Goal: Entertainment & Leisure: Consume media (video, audio)

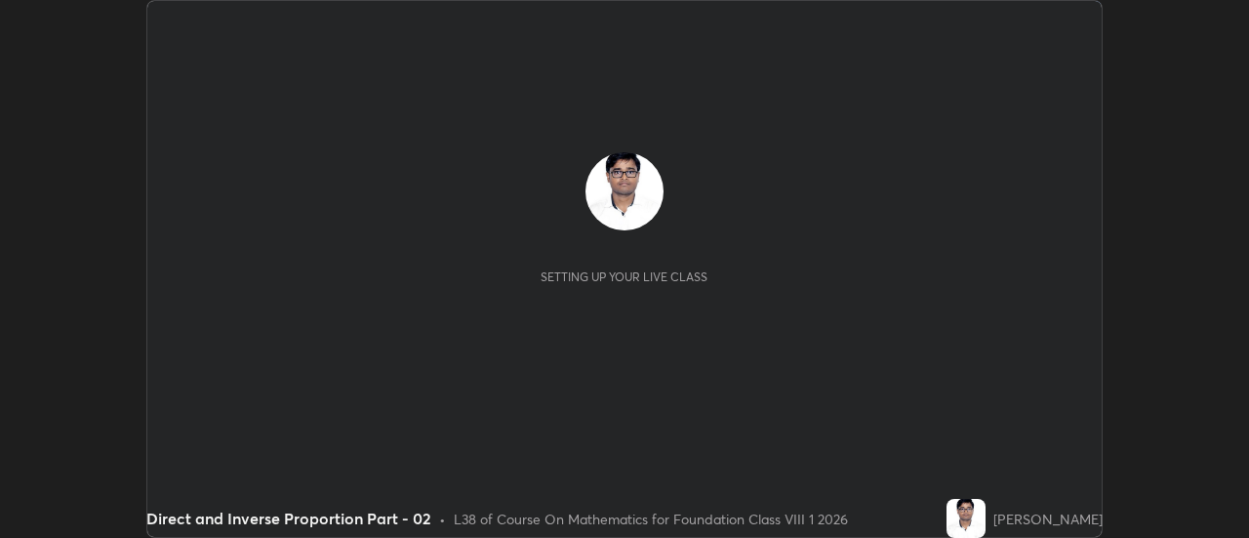
scroll to position [538, 1248]
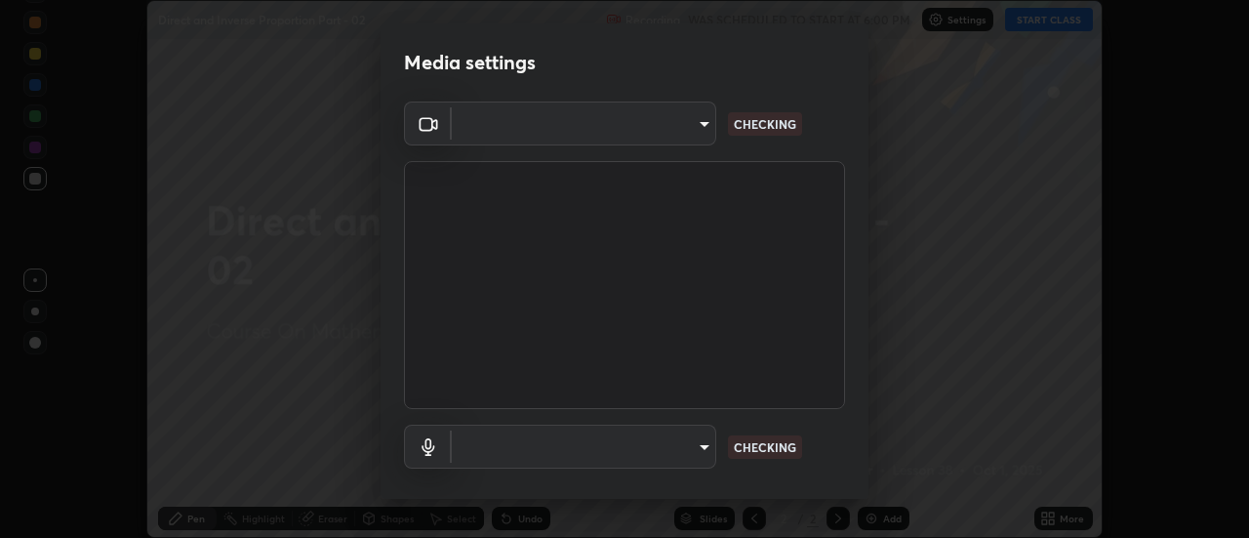
type input "751d449d604e4b96ecedde1e1f6f716fb17d1e84b34bafc94373a3023f52de87"
type input "default"
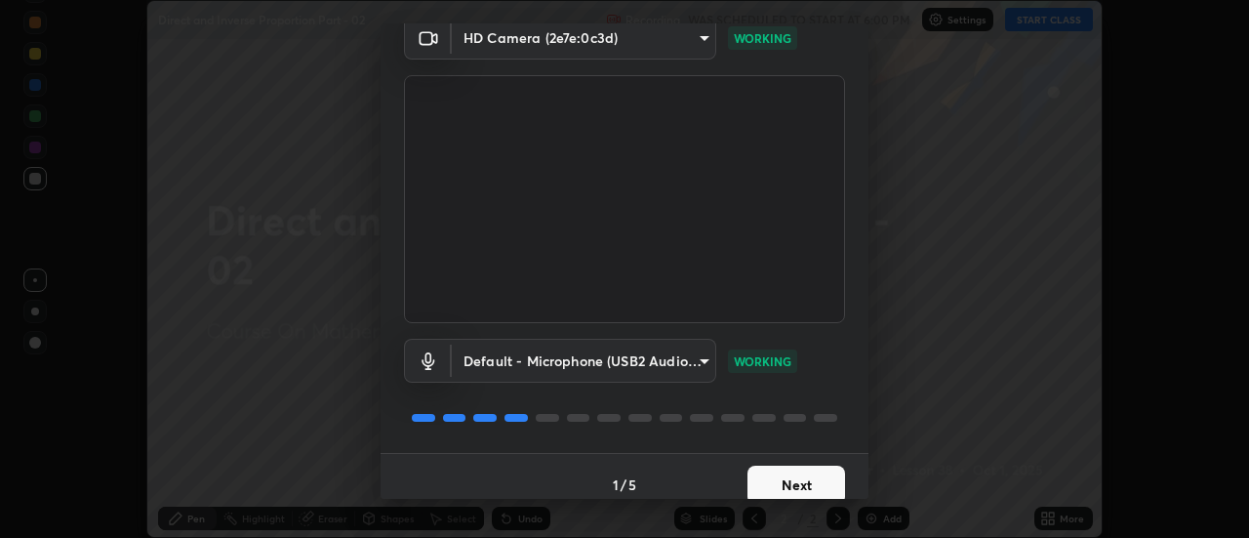
scroll to position [102, 0]
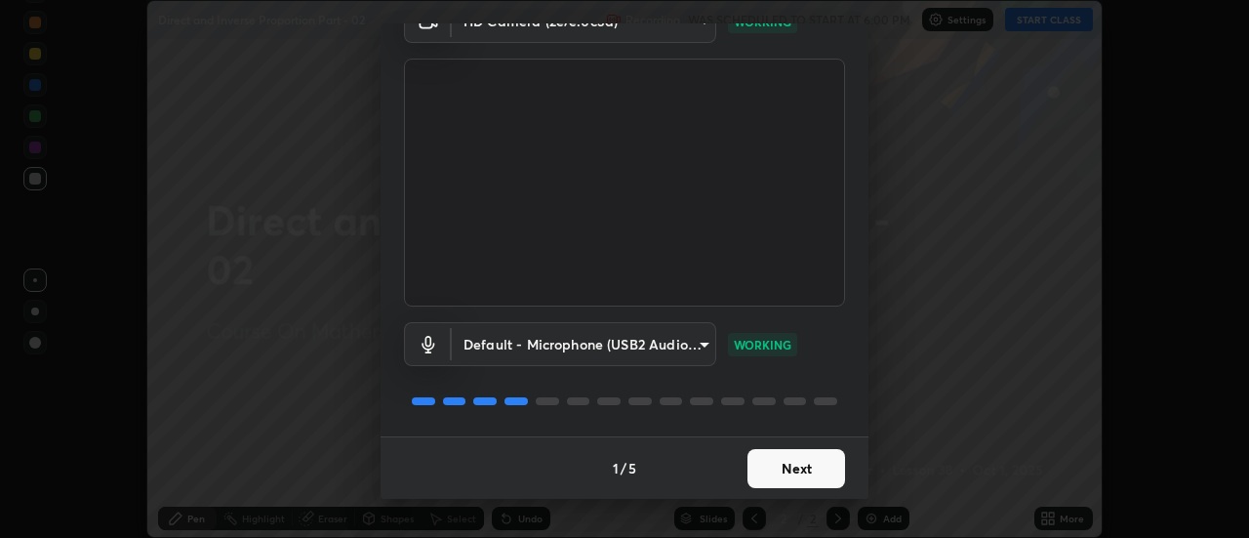
click at [808, 470] on button "Next" at bounding box center [796, 468] width 98 height 39
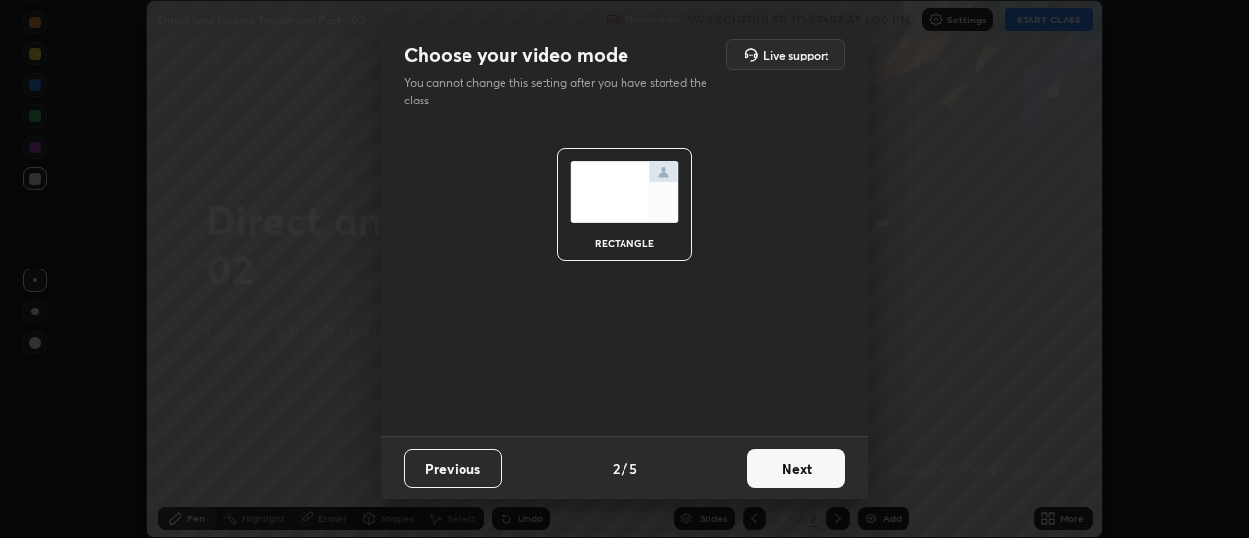
click at [808, 470] on button "Next" at bounding box center [796, 468] width 98 height 39
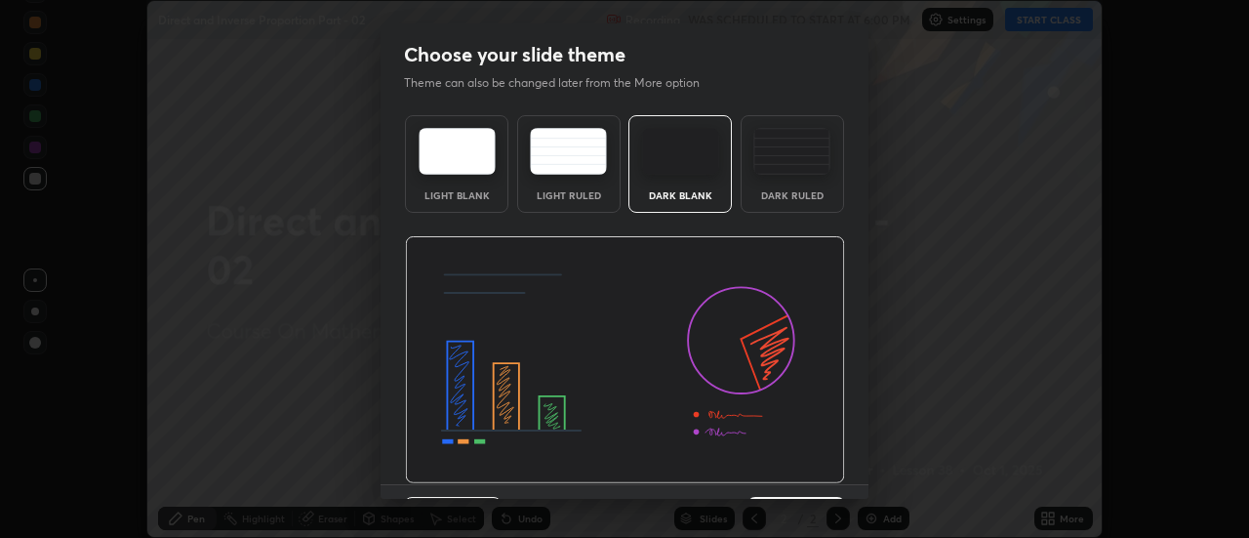
scroll to position [48, 0]
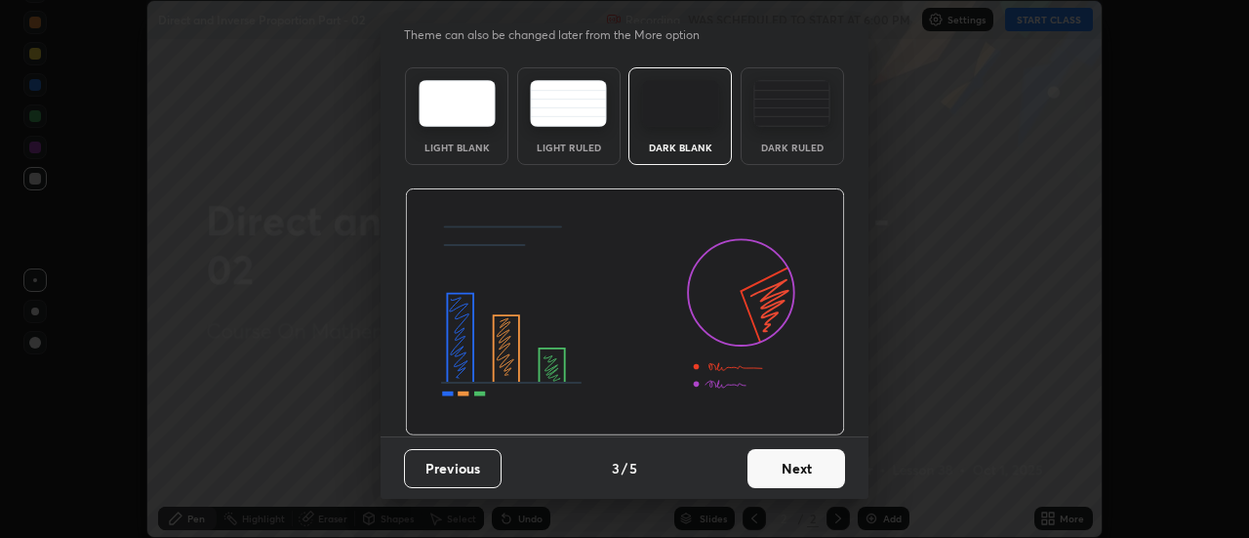
click at [809, 476] on button "Next" at bounding box center [796, 468] width 98 height 39
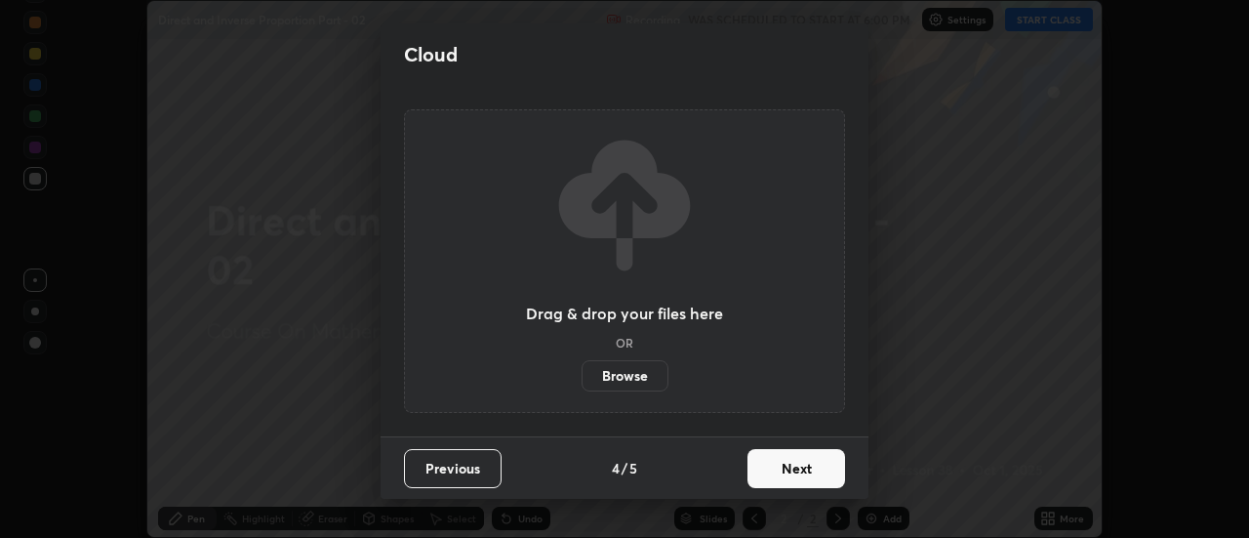
scroll to position [0, 0]
click at [809, 464] on button "Next" at bounding box center [796, 468] width 98 height 39
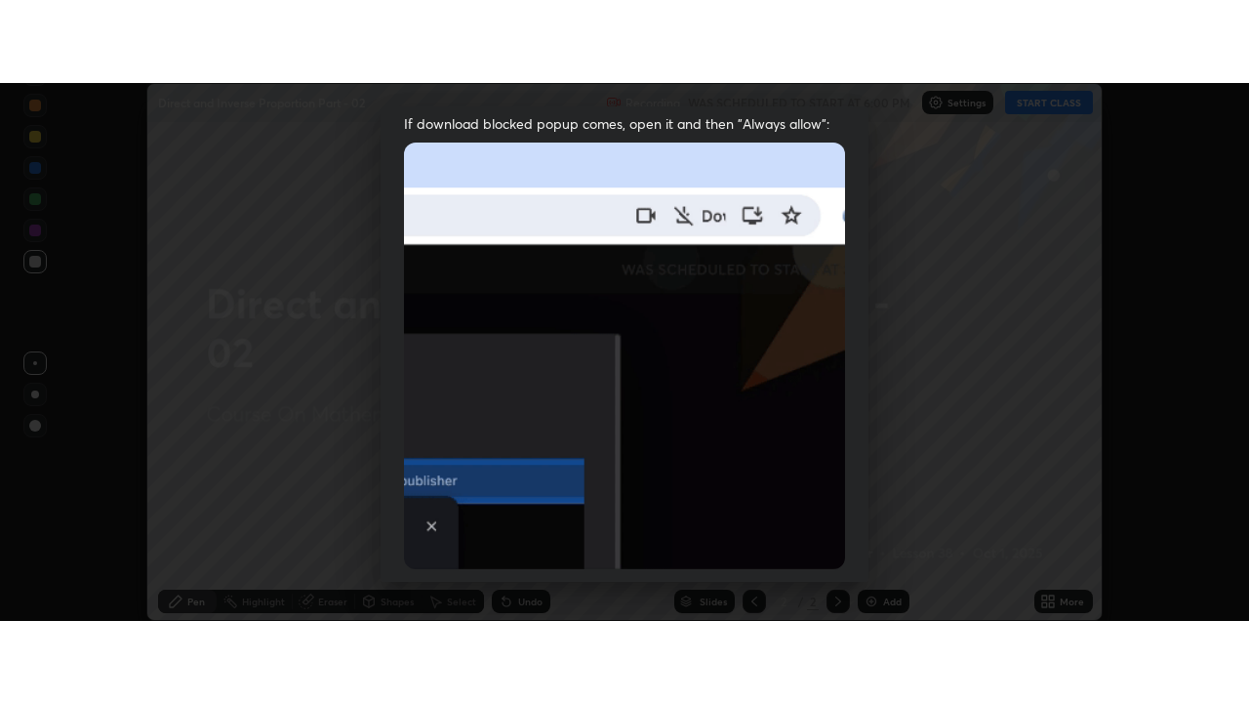
scroll to position [501, 0]
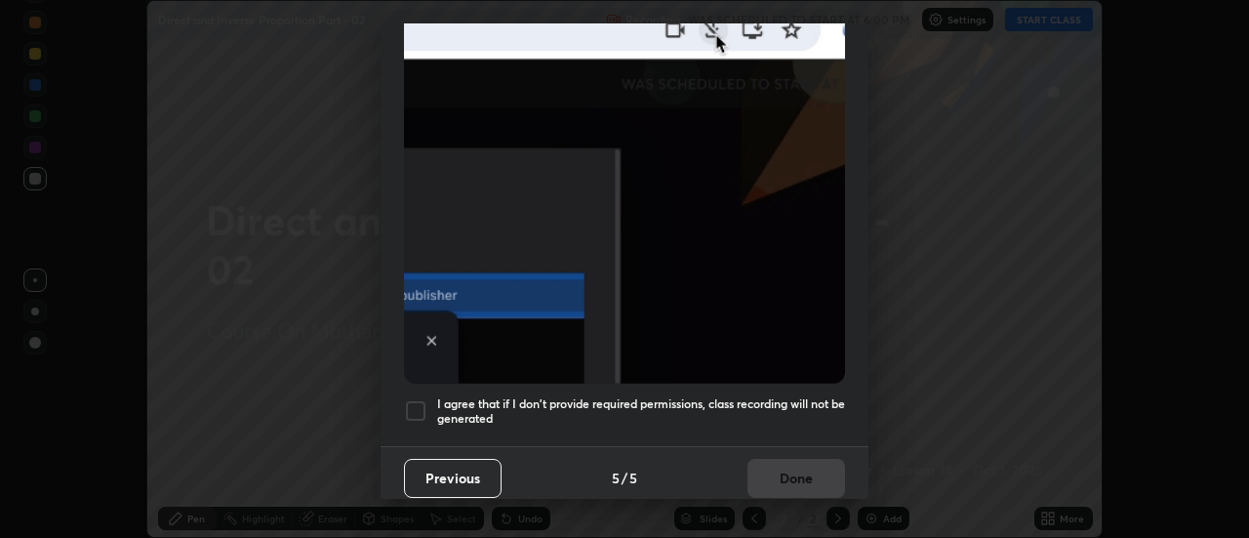
click at [813, 399] on h5 "I agree that if I don't provide required permissions, class recording will not …" at bounding box center [641, 411] width 408 height 30
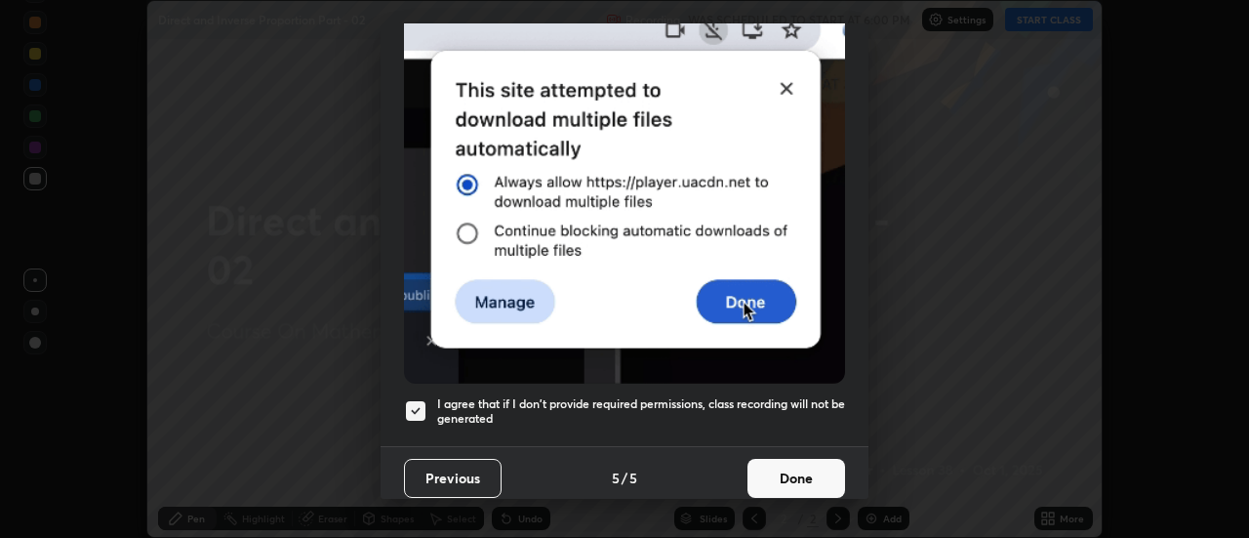
click at [807, 467] on button "Done" at bounding box center [796, 478] width 98 height 39
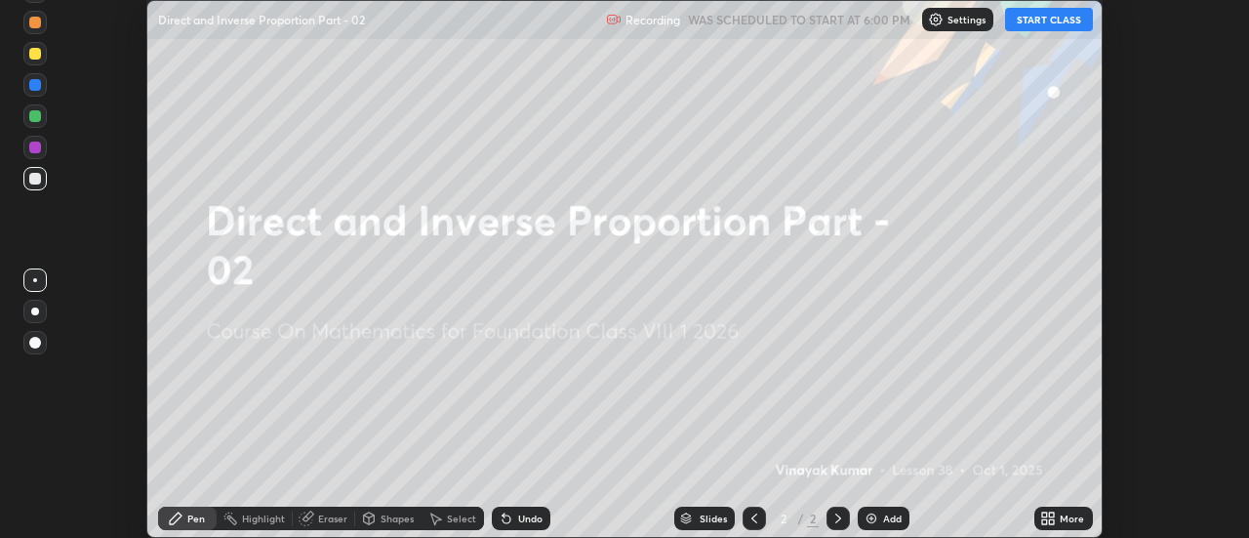
click at [1066, 21] on button "START CLASS" at bounding box center [1049, 19] width 88 height 23
click at [1063, 513] on div "More" at bounding box center [1072, 518] width 24 height 10
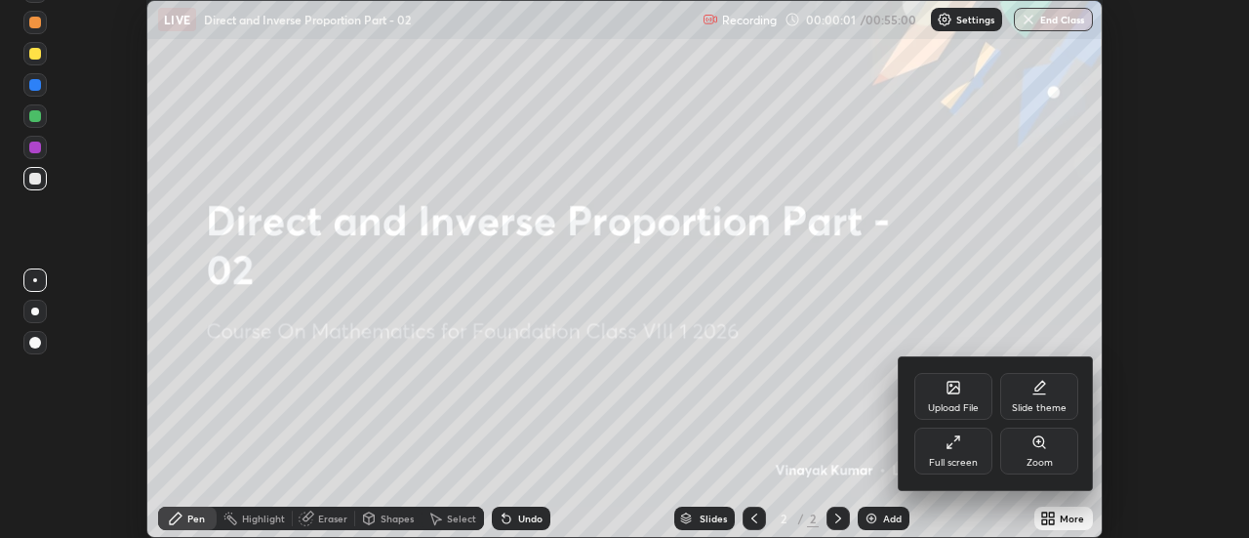
click at [967, 451] on div "Full screen" at bounding box center [953, 450] width 78 height 47
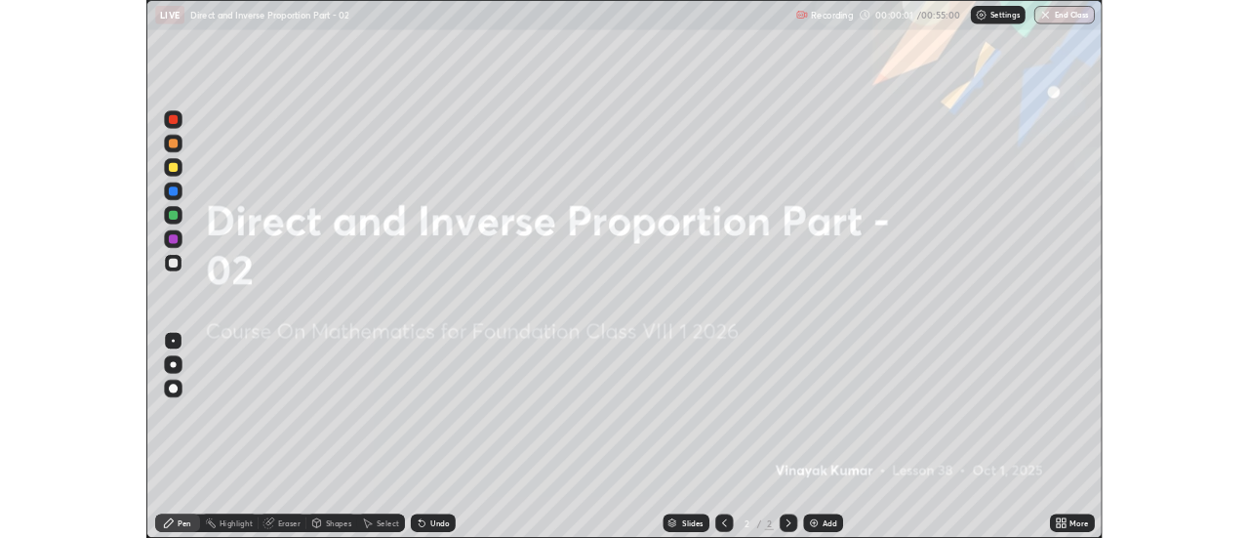
scroll to position [703, 1249]
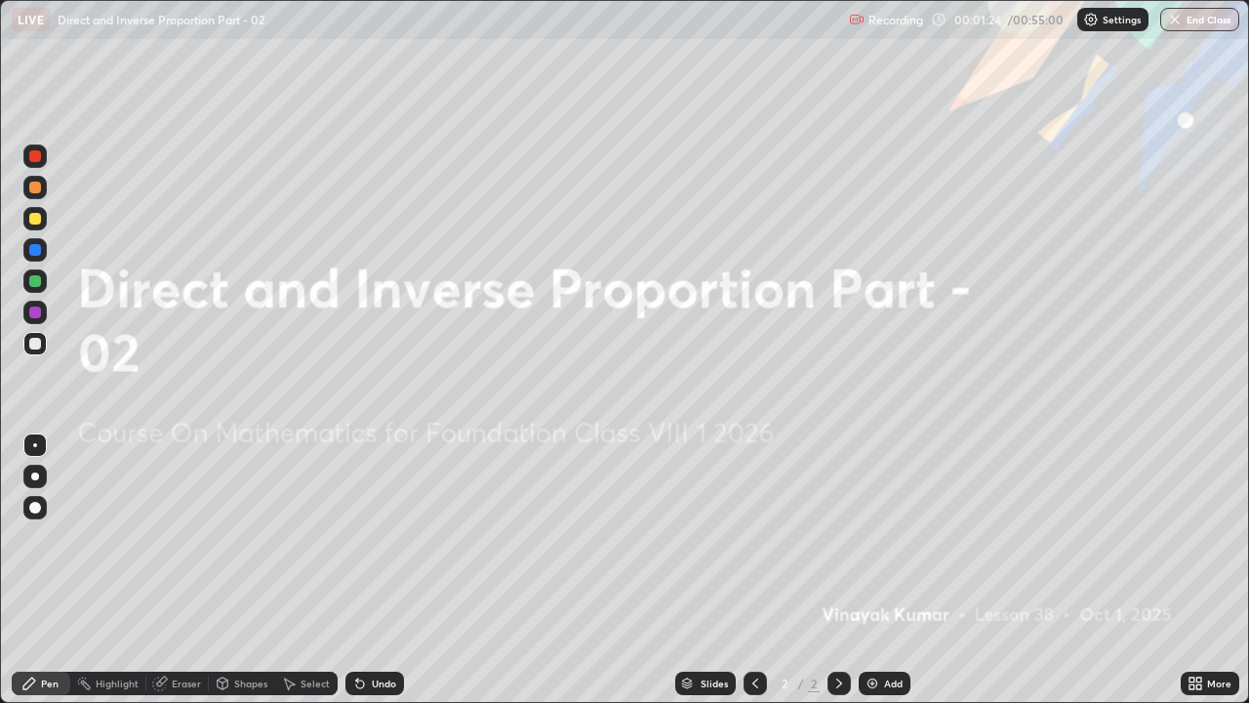
click at [898, 537] on div "Add" at bounding box center [885, 682] width 52 height 23
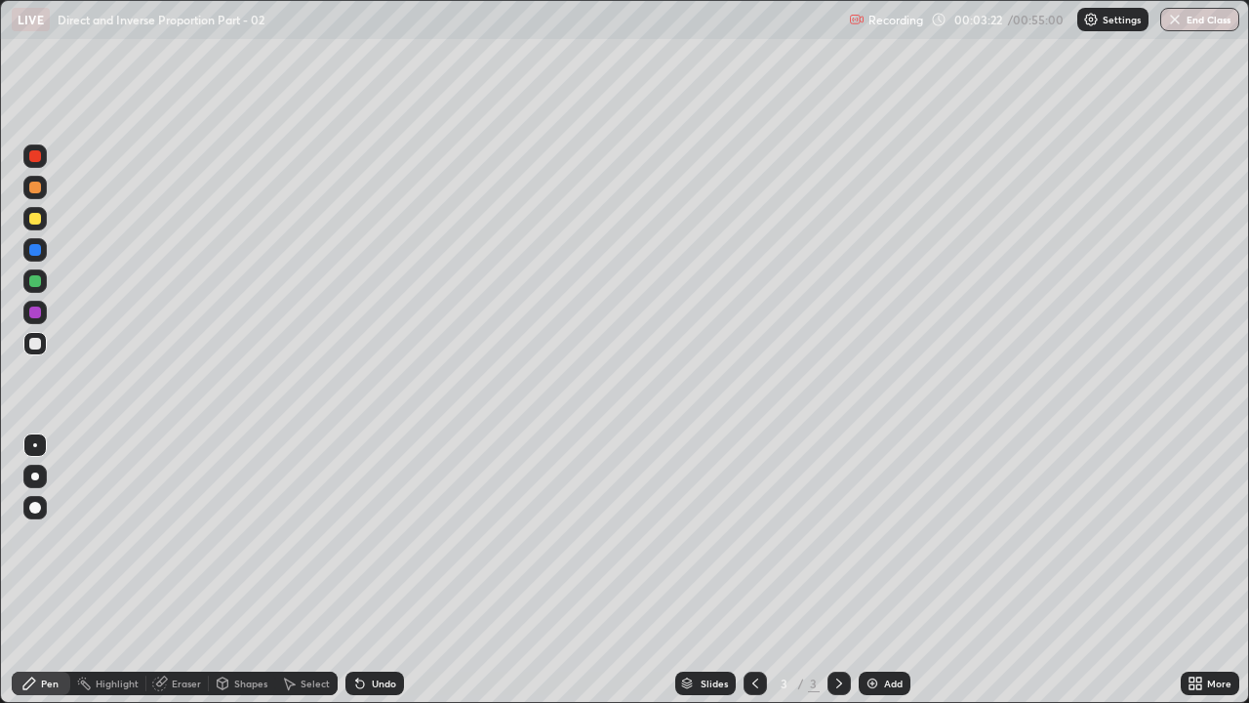
click at [889, 537] on div "Add" at bounding box center [885, 682] width 52 height 23
click at [380, 537] on div "Undo" at bounding box center [384, 683] width 24 height 10
click at [379, 537] on div "Undo" at bounding box center [374, 682] width 59 height 23
click at [887, 537] on div "Add" at bounding box center [893, 683] width 19 height 10
click at [381, 537] on div "Undo" at bounding box center [384, 683] width 24 height 10
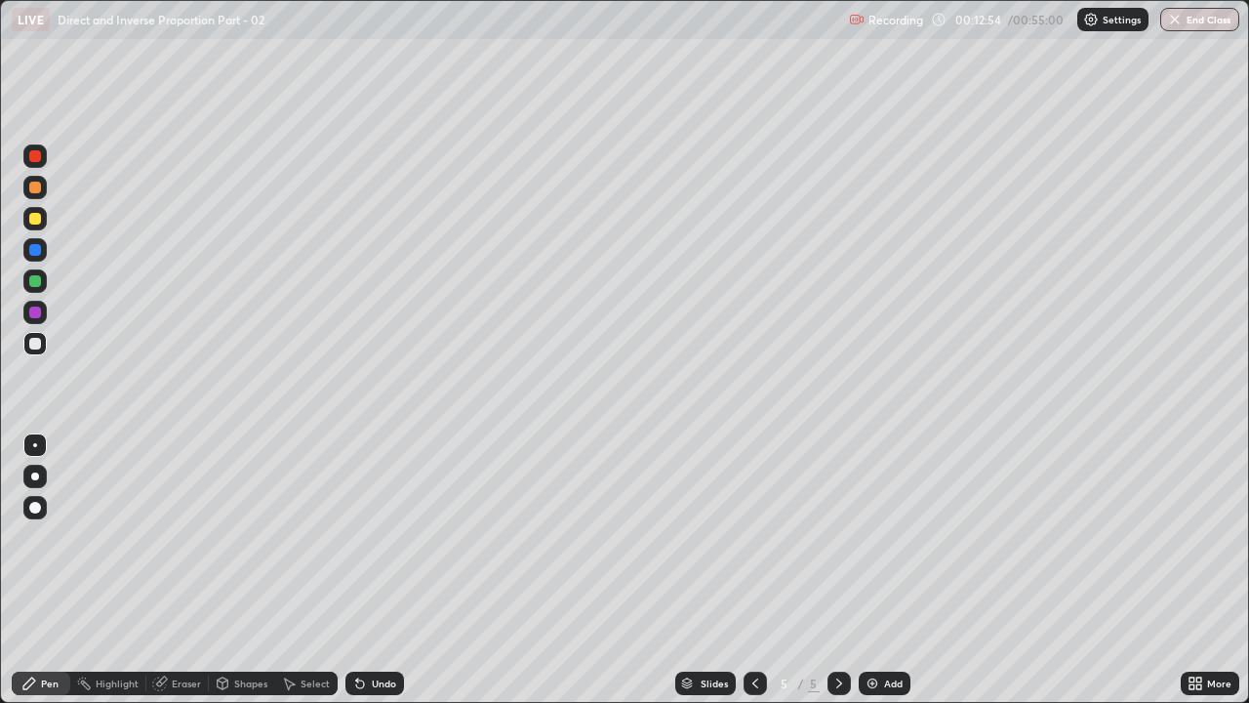
click at [379, 537] on div "Undo" at bounding box center [384, 683] width 24 height 10
click at [877, 537] on img at bounding box center [873, 683] width 16 height 16
click at [173, 537] on div "Eraser" at bounding box center [186, 683] width 29 height 10
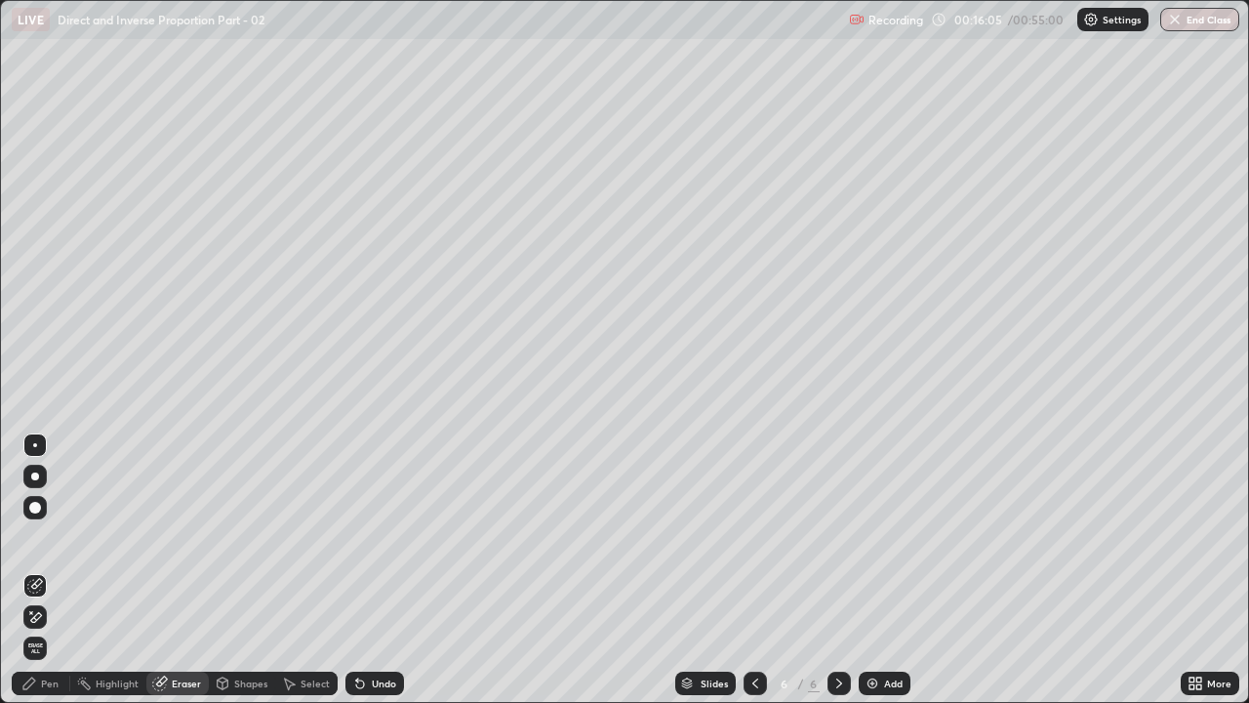
click at [35, 537] on icon at bounding box center [29, 683] width 16 height 16
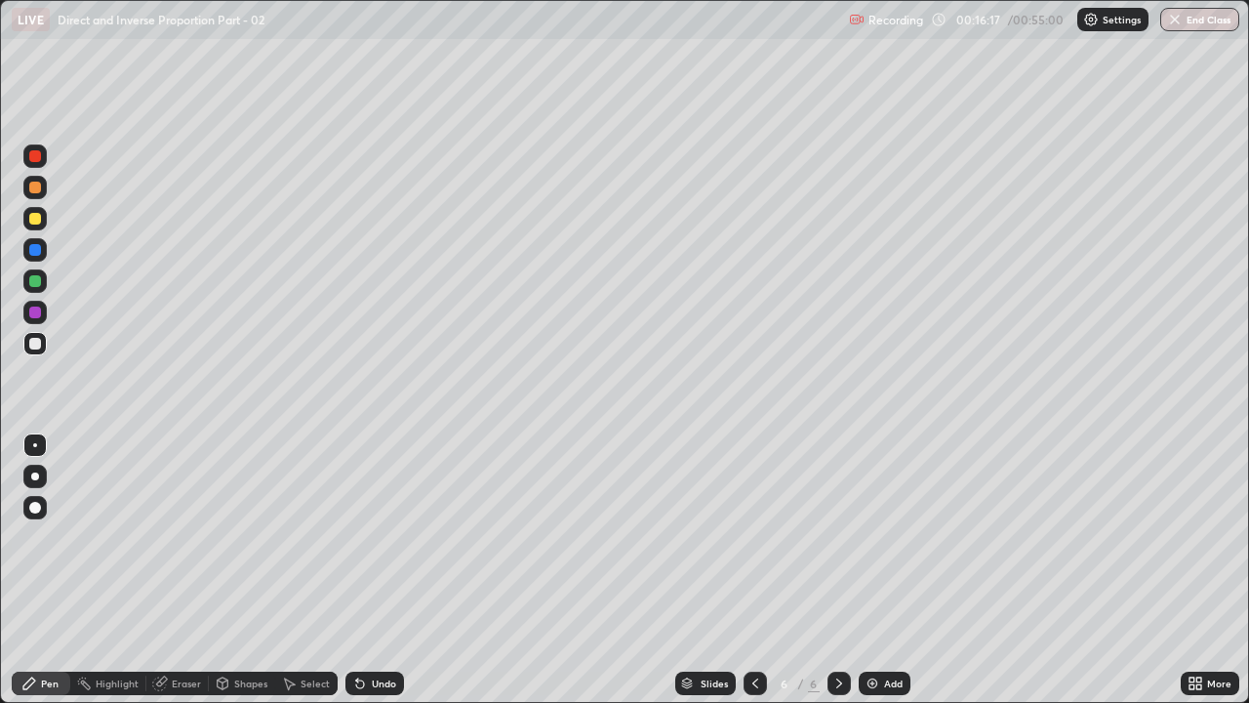
click at [369, 537] on div "Undo" at bounding box center [374, 682] width 59 height 23
click at [372, 537] on div "Undo" at bounding box center [384, 683] width 24 height 10
click at [366, 537] on div "Undo" at bounding box center [374, 682] width 59 height 23
click at [884, 537] on div "Add" at bounding box center [893, 683] width 19 height 10
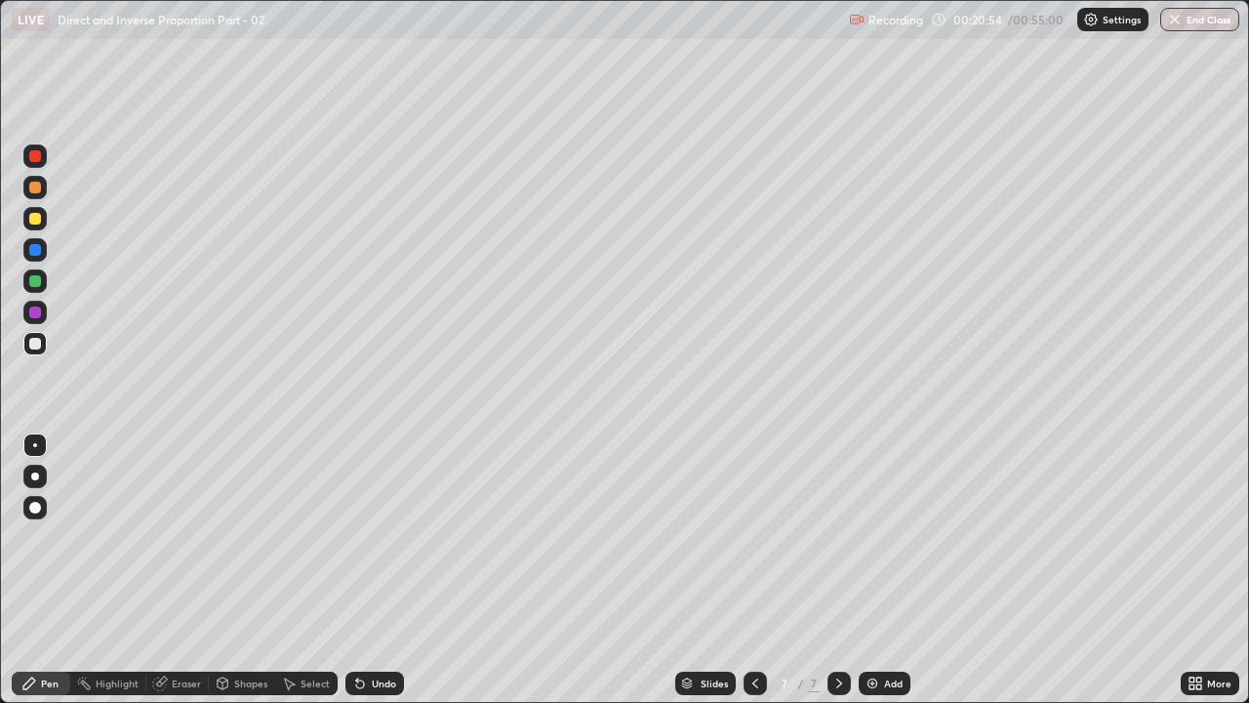
click at [895, 537] on div "Add" at bounding box center [893, 683] width 19 height 10
click at [379, 537] on div "Undo" at bounding box center [384, 683] width 24 height 10
click at [375, 537] on div "Undo" at bounding box center [384, 683] width 24 height 10
click at [378, 537] on div "Undo" at bounding box center [384, 683] width 24 height 10
click at [373, 537] on div "Undo" at bounding box center [384, 683] width 24 height 10
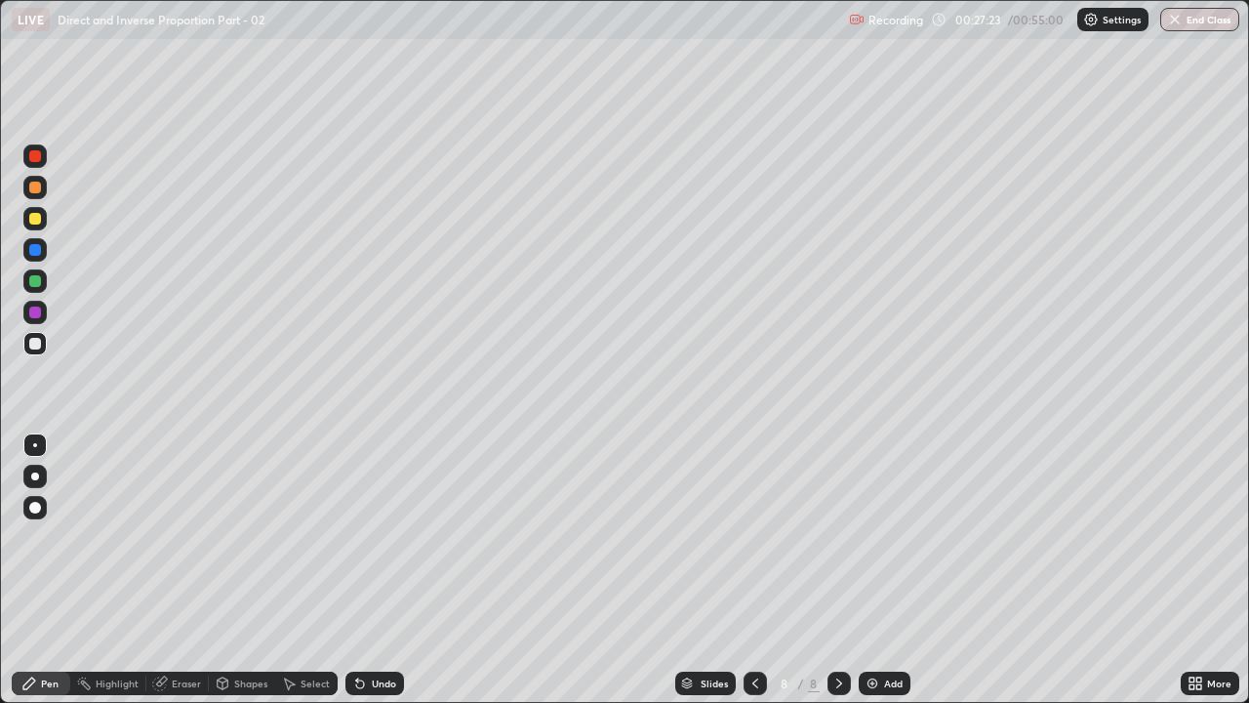
click at [870, 537] on img at bounding box center [873, 683] width 16 height 16
click at [881, 537] on div "Add" at bounding box center [885, 682] width 52 height 23
click at [364, 537] on div "Undo" at bounding box center [374, 682] width 59 height 23
click at [370, 537] on div "Undo" at bounding box center [374, 682] width 59 height 23
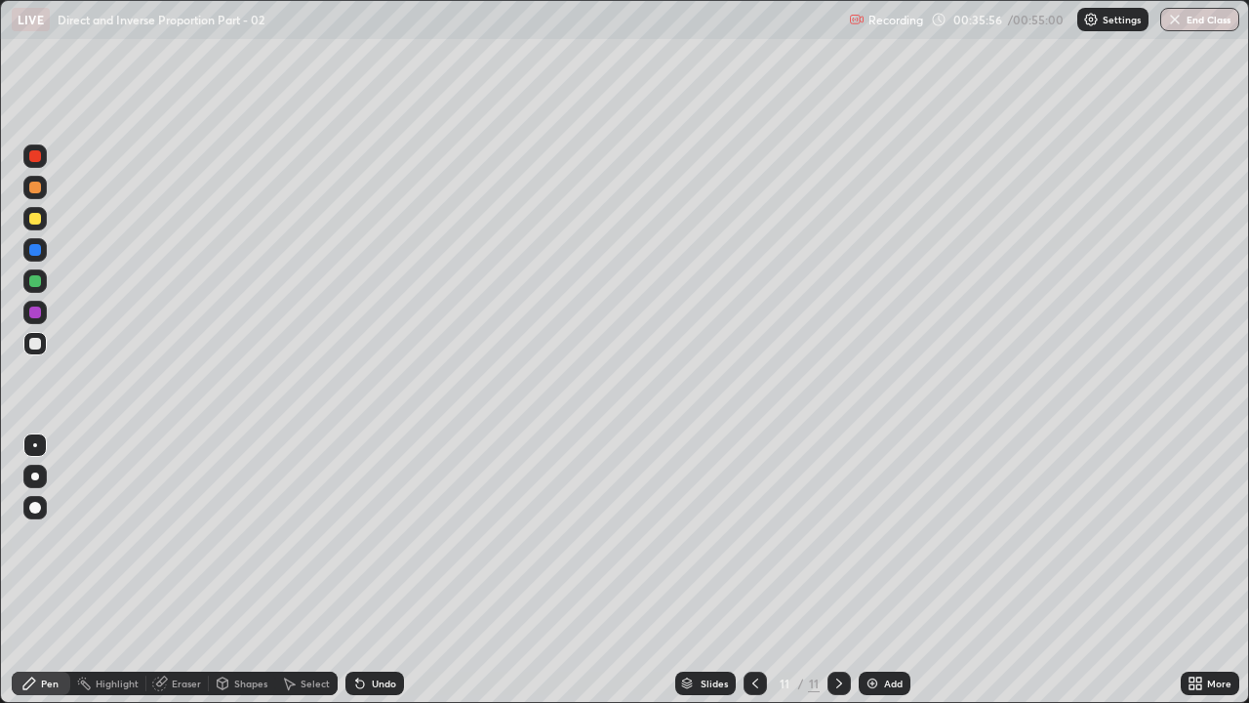
click at [375, 537] on div "Undo" at bounding box center [384, 683] width 24 height 10
click at [381, 537] on div "Undo" at bounding box center [384, 683] width 24 height 10
click at [888, 537] on div "Add" at bounding box center [893, 683] width 19 height 10
click at [370, 537] on div "Undo" at bounding box center [374, 682] width 59 height 23
click at [372, 537] on div "Undo" at bounding box center [384, 683] width 24 height 10
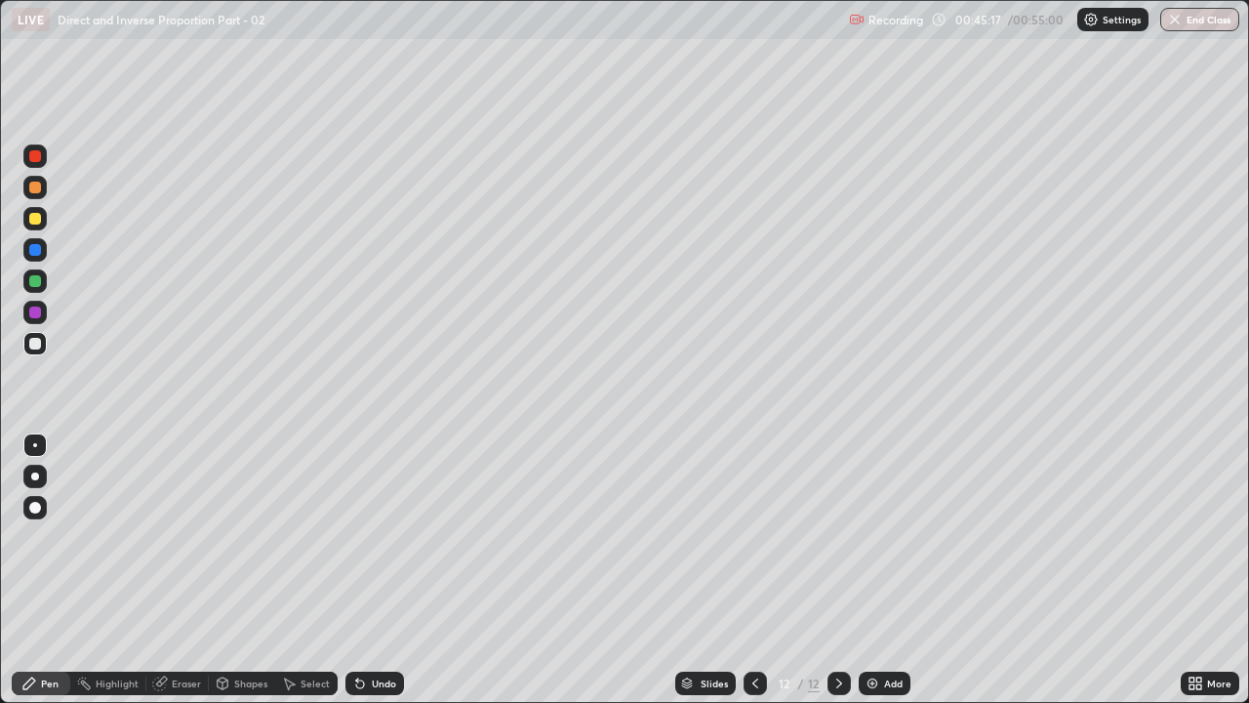
click at [175, 537] on div "Eraser" at bounding box center [186, 683] width 29 height 10
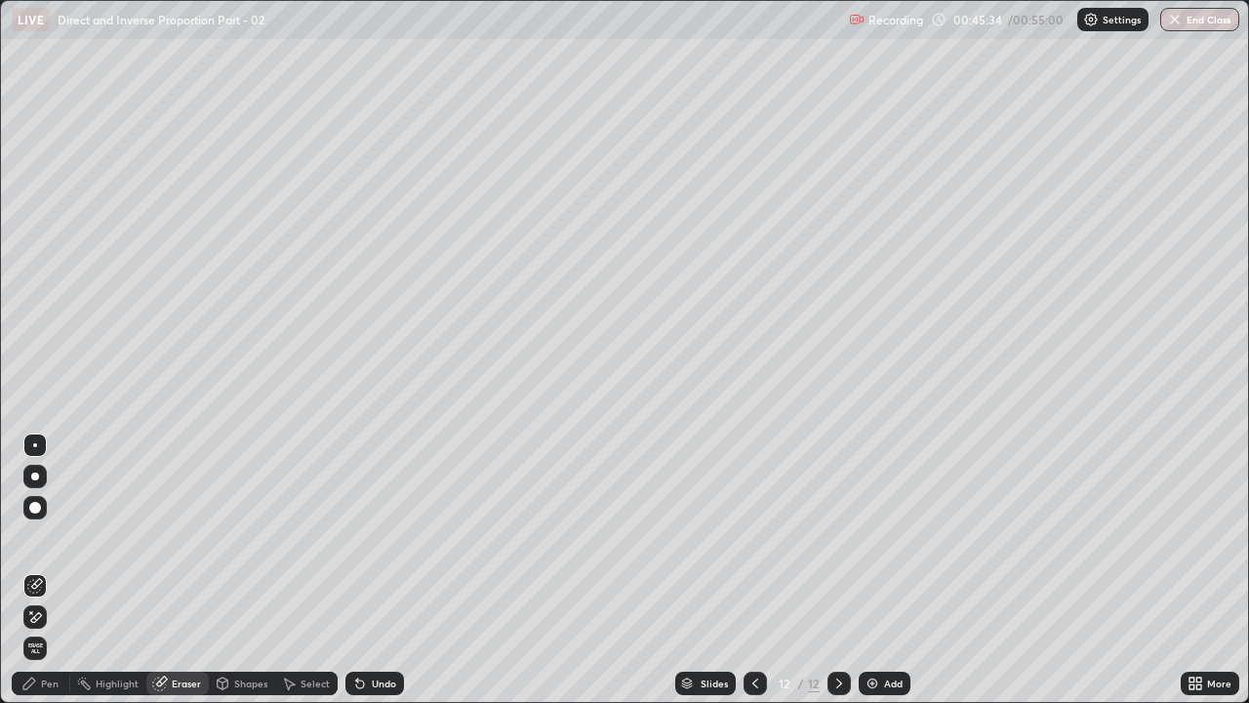
click at [379, 537] on div "Undo" at bounding box center [384, 683] width 24 height 10
click at [60, 537] on div "Pen" at bounding box center [41, 682] width 59 height 23
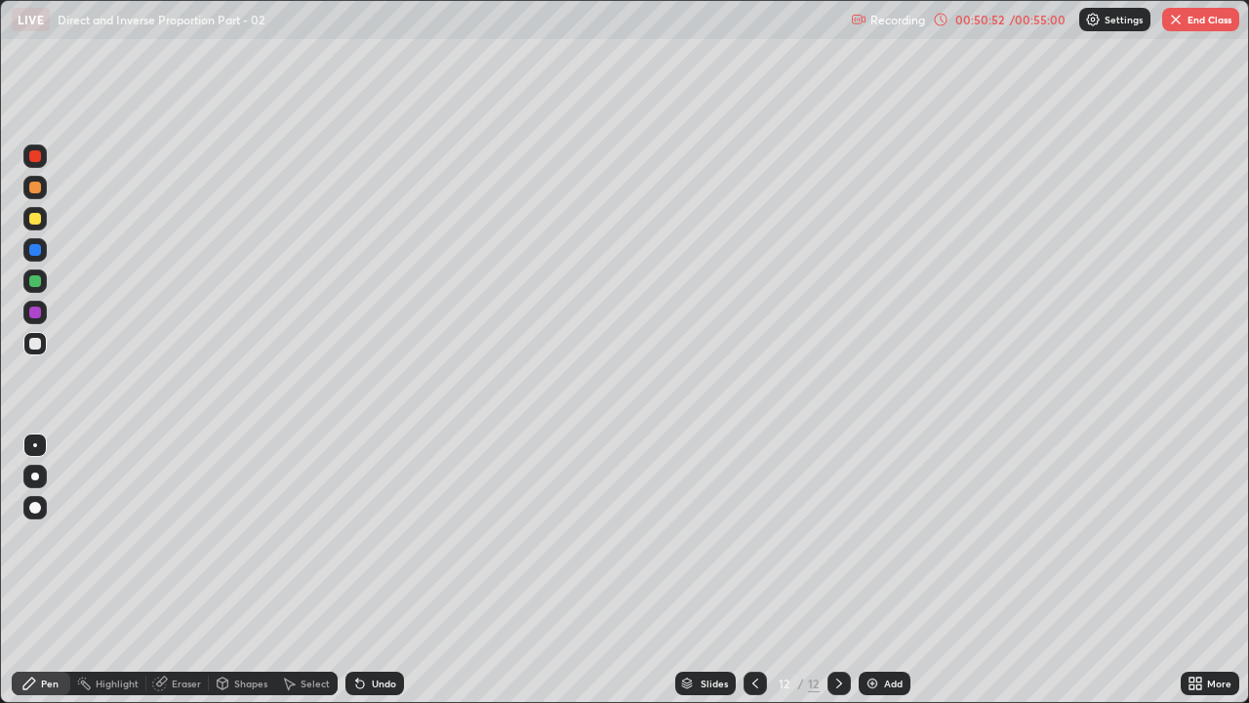
click at [372, 537] on div "Undo" at bounding box center [384, 683] width 24 height 10
click at [871, 537] on img at bounding box center [873, 683] width 16 height 16
click at [1194, 25] on button "End Class" at bounding box center [1200, 19] width 77 height 23
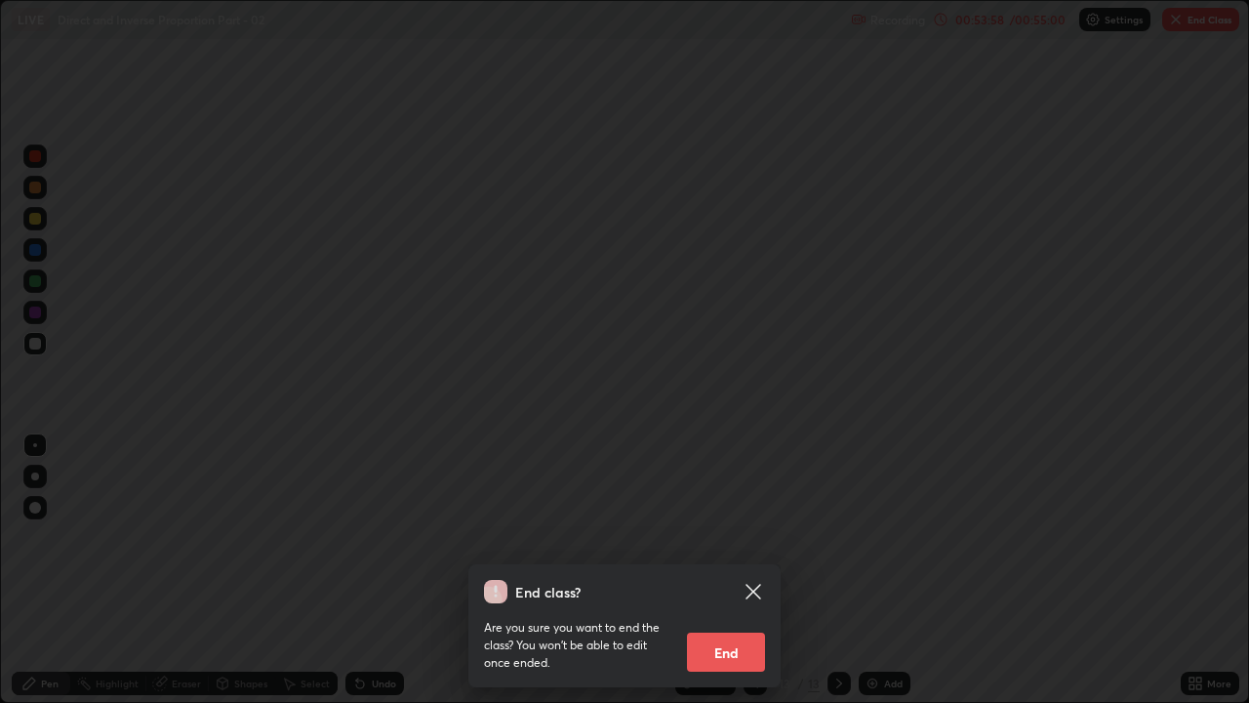
click at [738, 537] on button "End" at bounding box center [726, 651] width 78 height 39
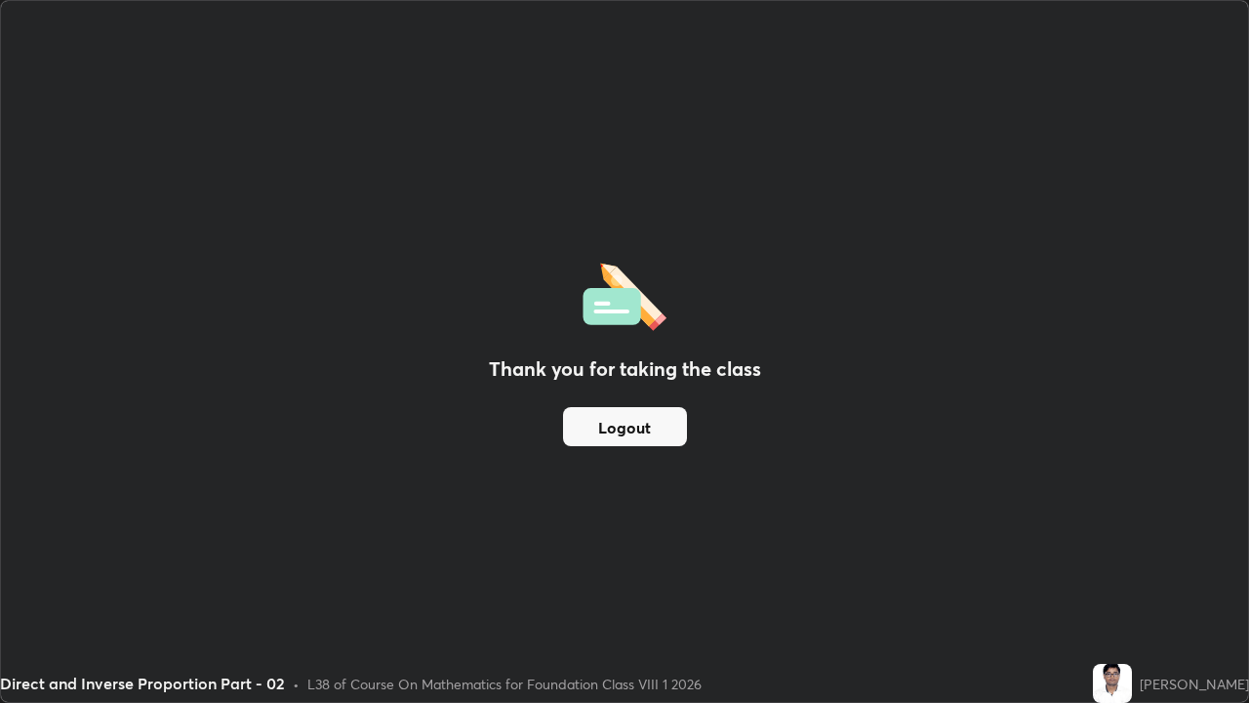
click at [639, 435] on button "Logout" at bounding box center [625, 426] width 124 height 39
click at [634, 428] on button "Logout" at bounding box center [625, 426] width 124 height 39
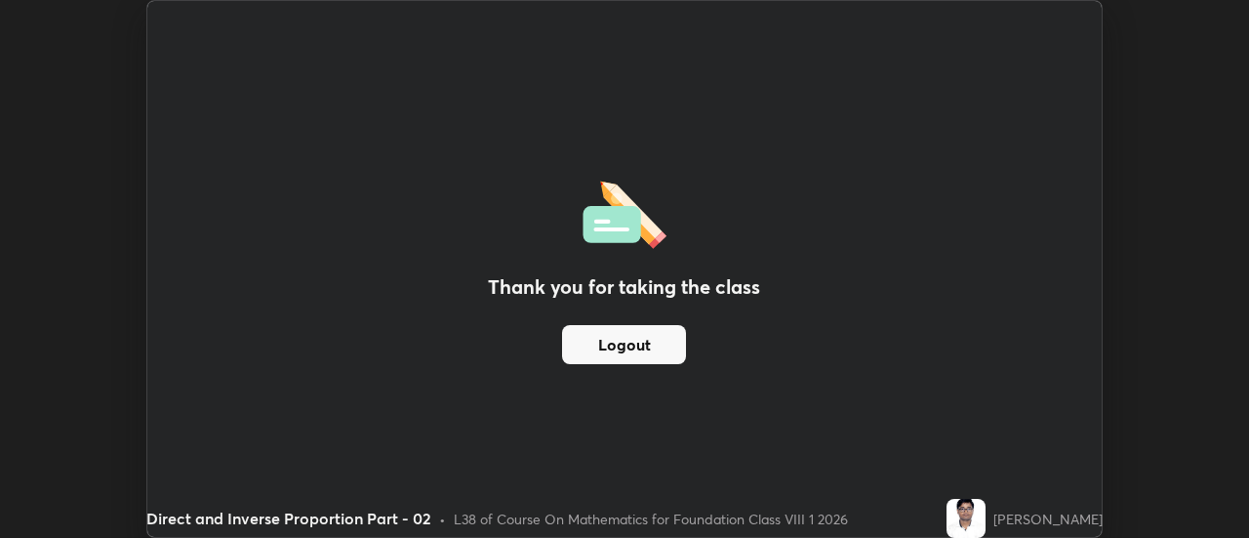
scroll to position [97039, 96327]
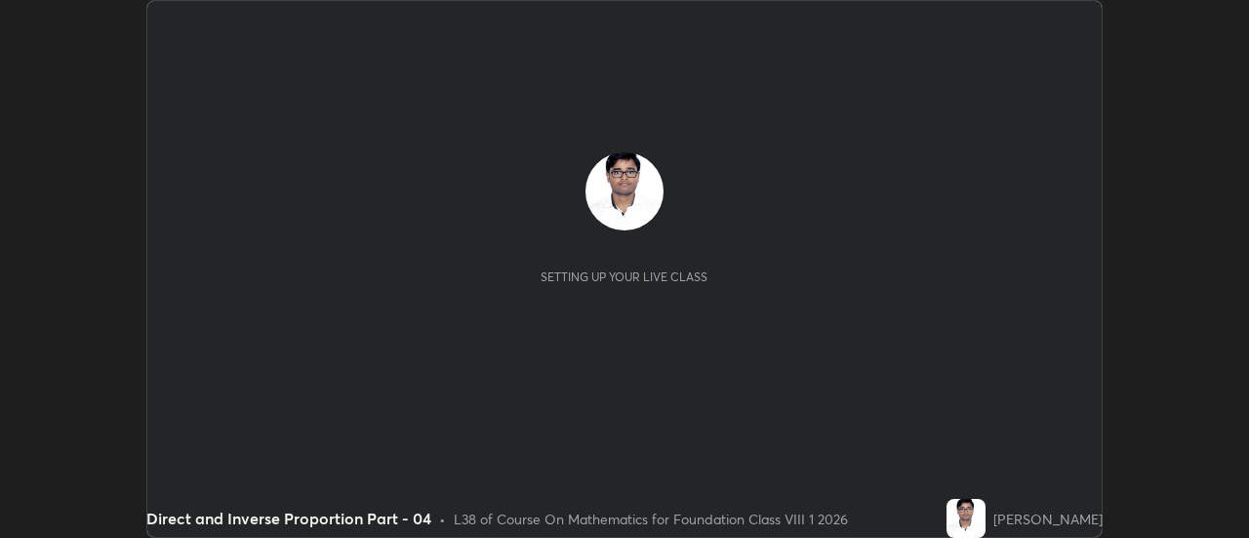
scroll to position [538, 1248]
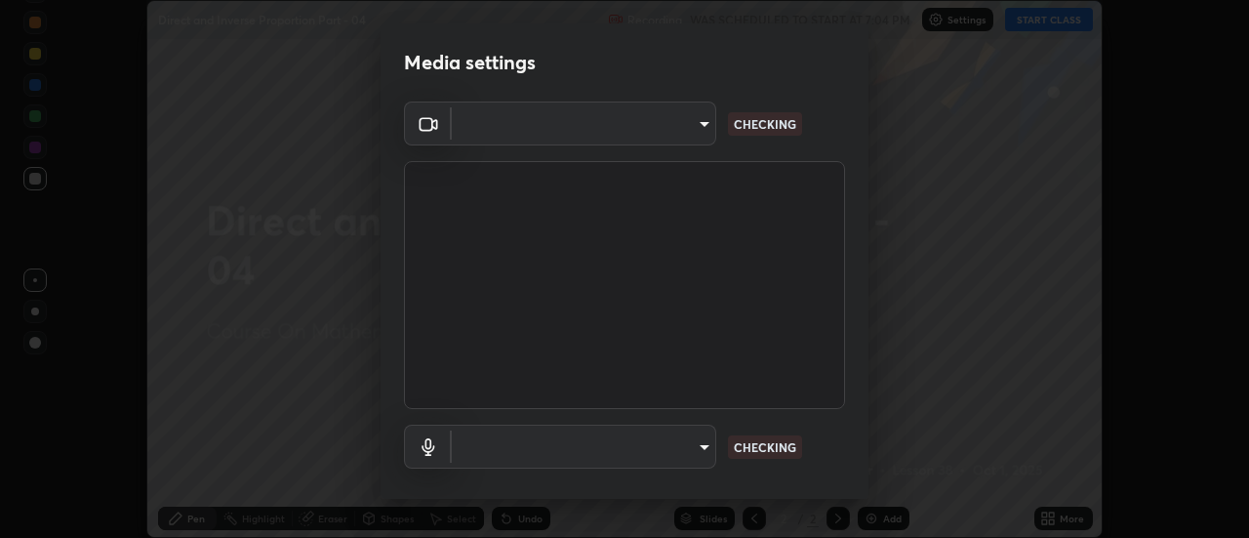
type input "751d449d604e4b96ecedde1e1f6f716fb17d1e84b34bafc94373a3023f52de87"
type input "default"
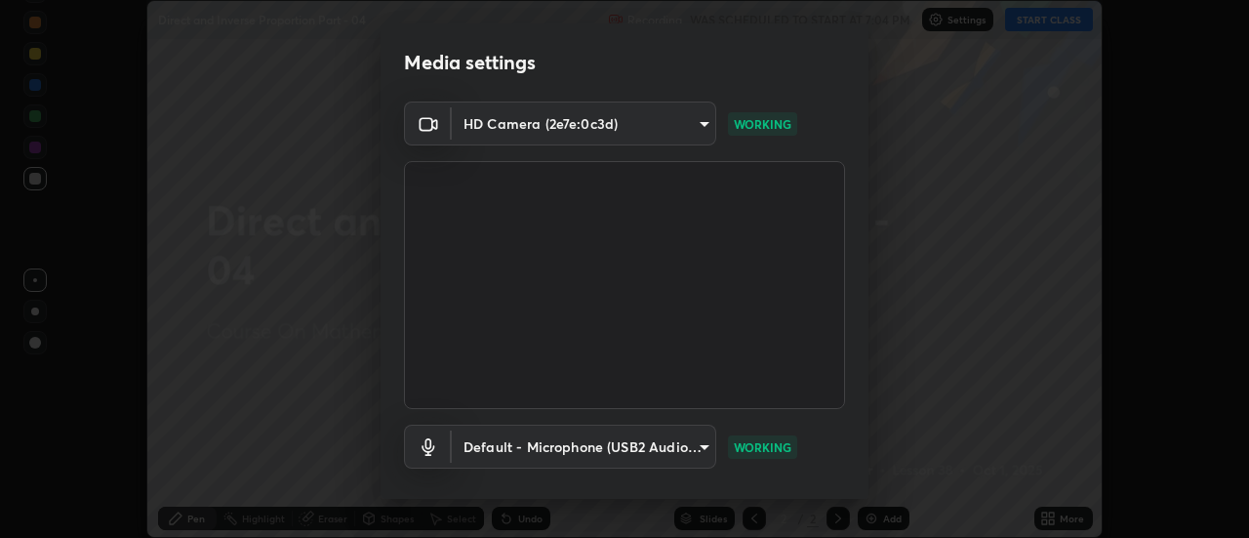
scroll to position [102, 0]
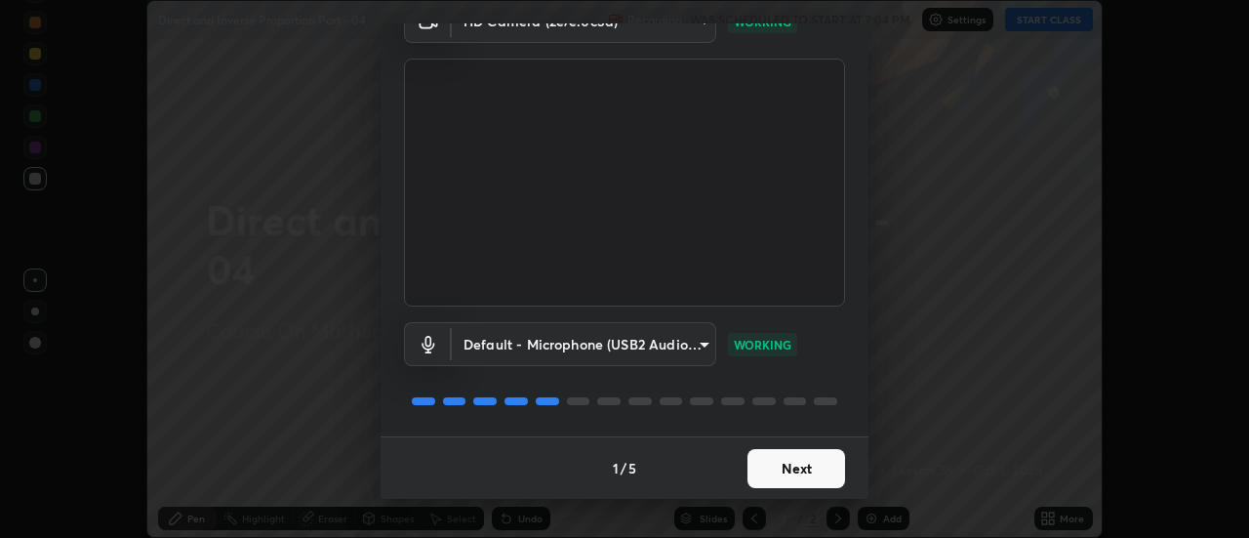
click at [813, 463] on button "Next" at bounding box center [796, 468] width 98 height 39
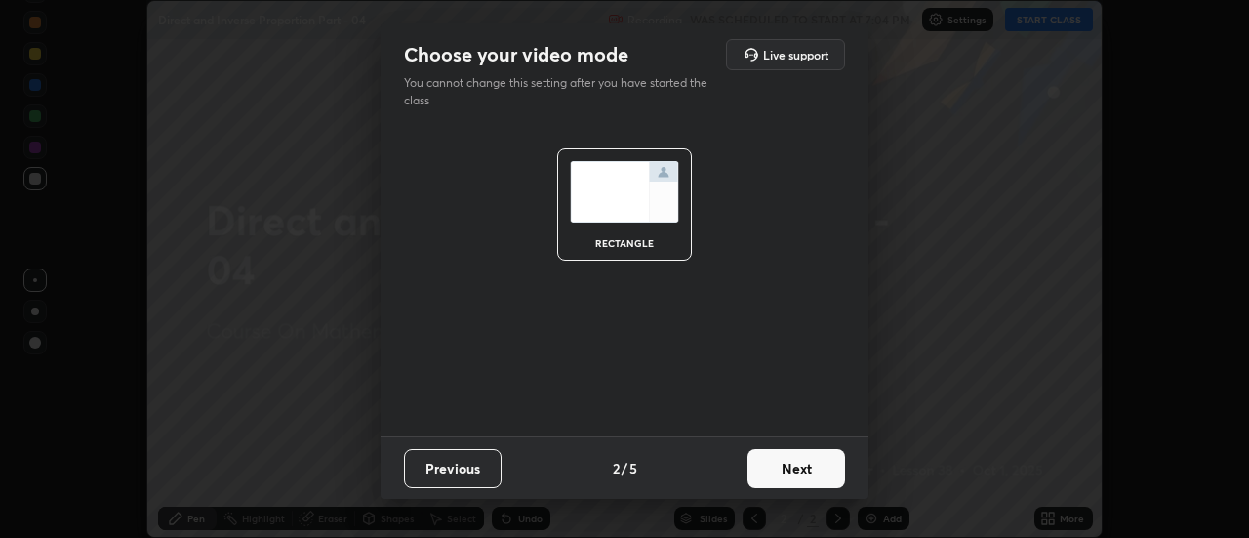
scroll to position [0, 0]
click at [822, 467] on button "Next" at bounding box center [796, 468] width 98 height 39
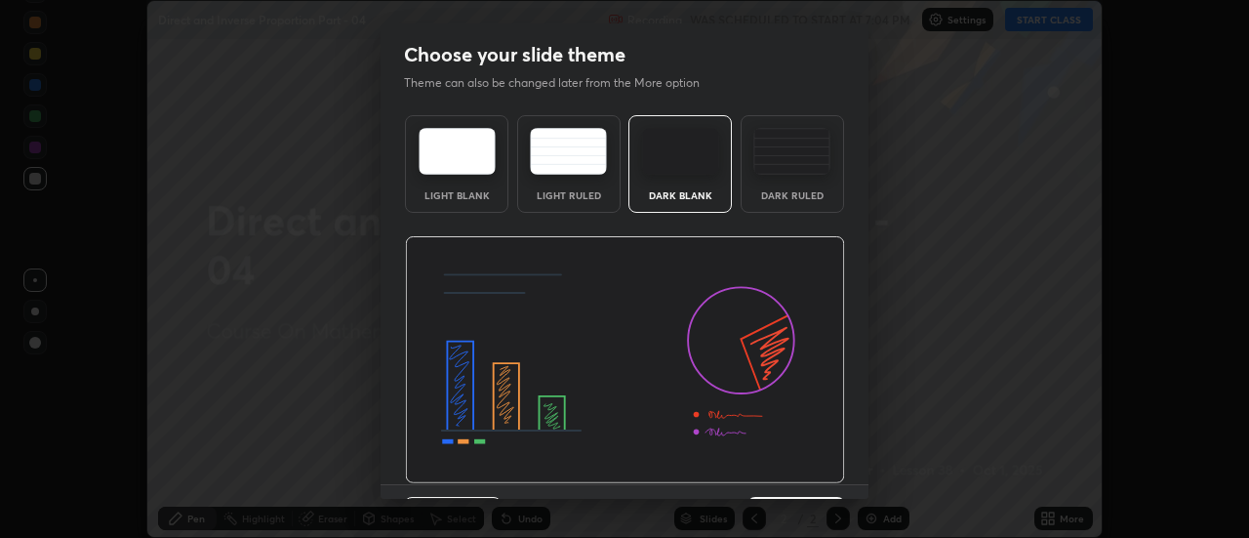
click at [816, 470] on img at bounding box center [625, 360] width 440 height 248
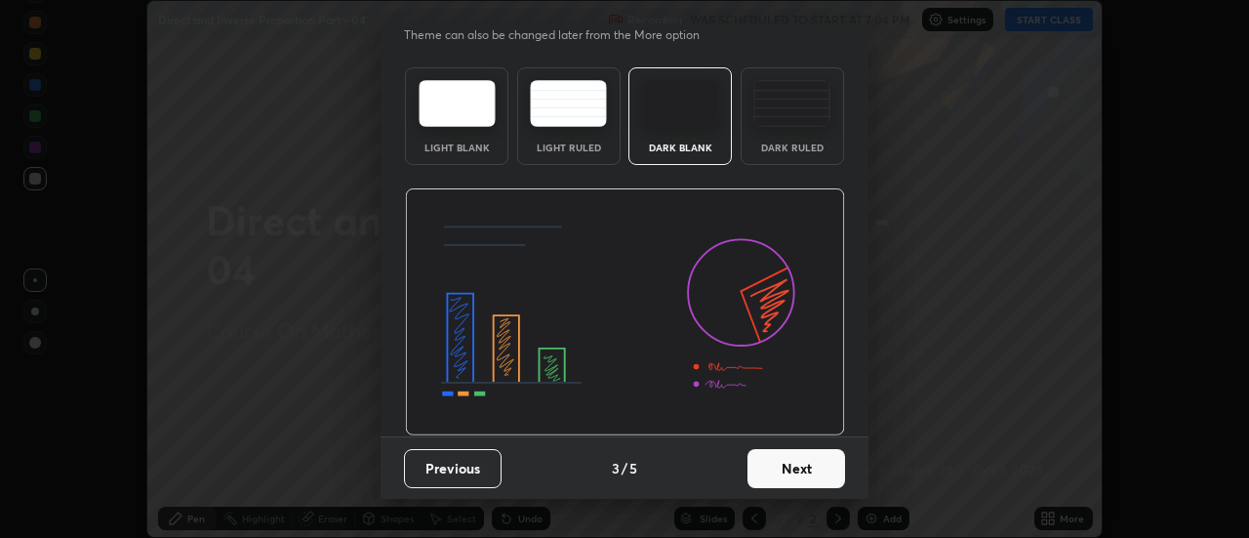
click at [808, 467] on button "Next" at bounding box center [796, 468] width 98 height 39
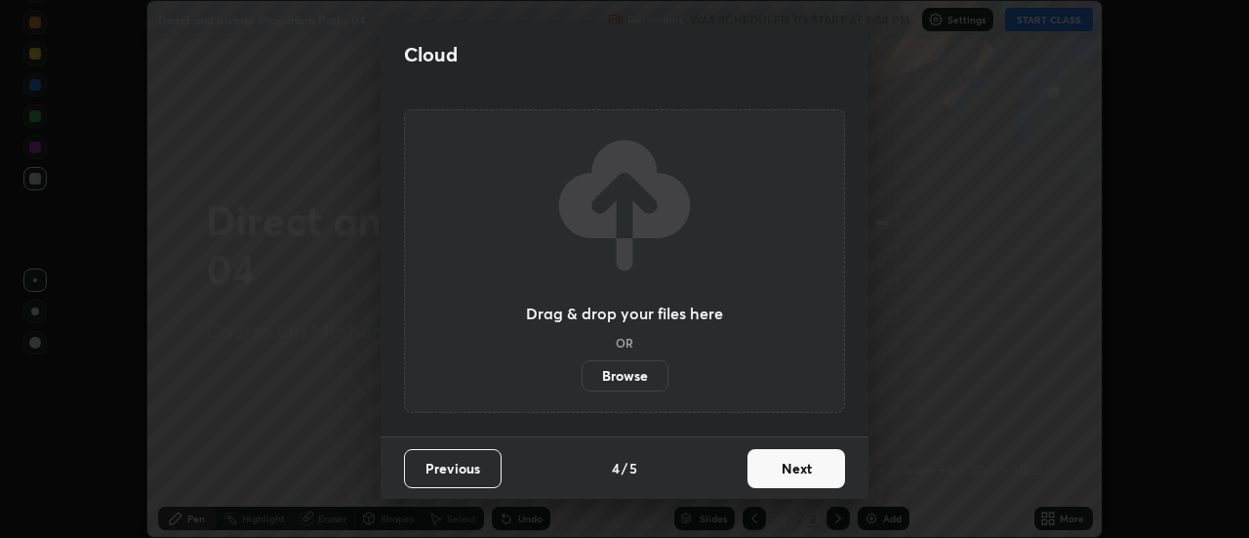
scroll to position [0, 0]
click at [808, 467] on button "Next" at bounding box center [796, 468] width 98 height 39
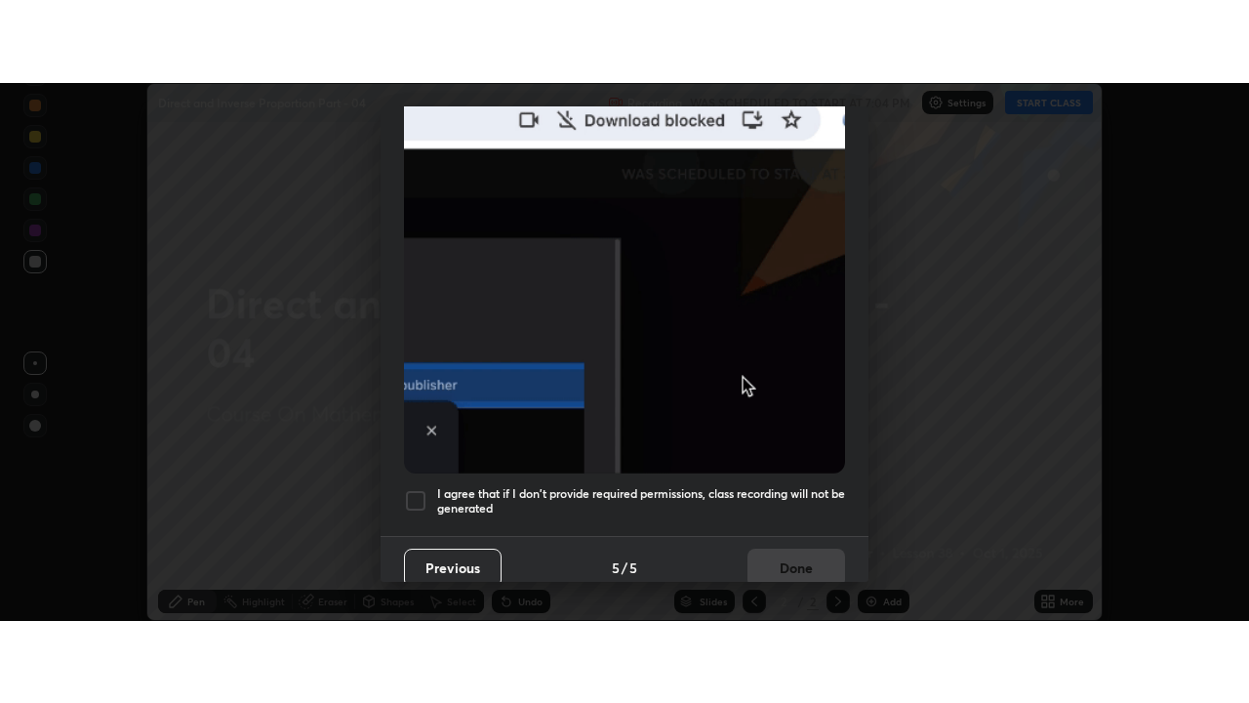
scroll to position [501, 0]
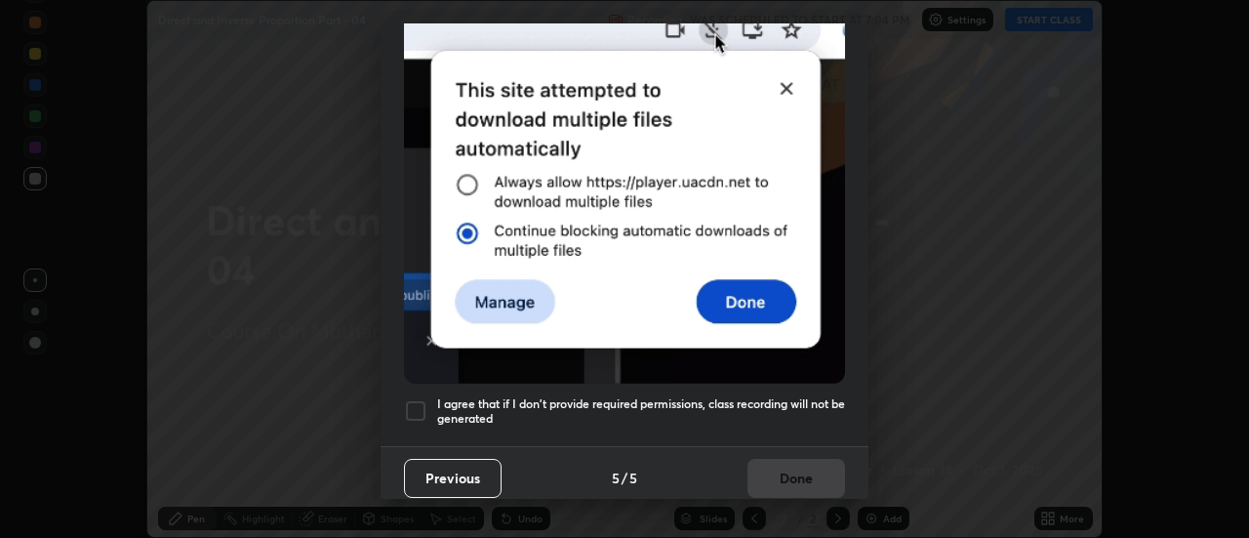
click at [799, 457] on div "Previous 5 / 5 Done" at bounding box center [625, 477] width 488 height 62
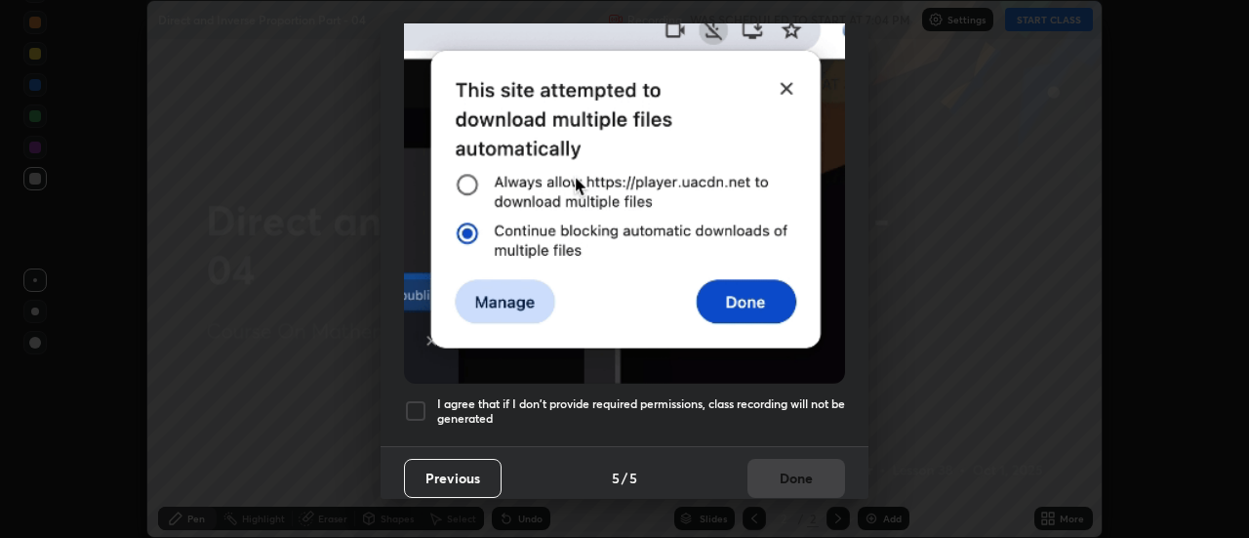
click at [794, 399] on h5 "I agree that if I don't provide required permissions, class recording will not …" at bounding box center [641, 411] width 408 height 30
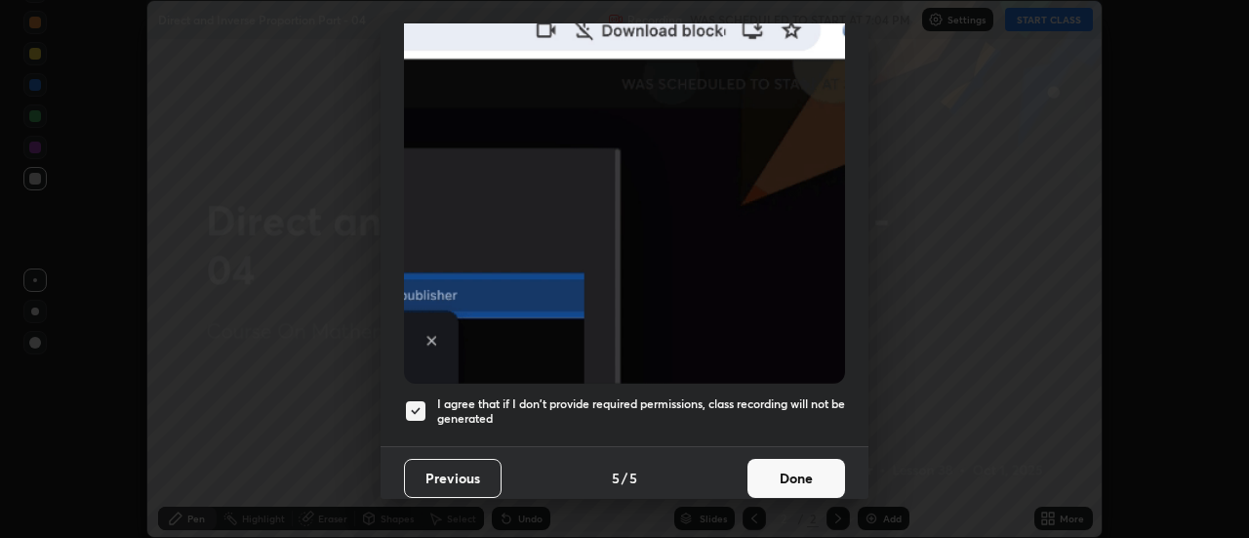
click at [794, 466] on button "Done" at bounding box center [796, 478] width 98 height 39
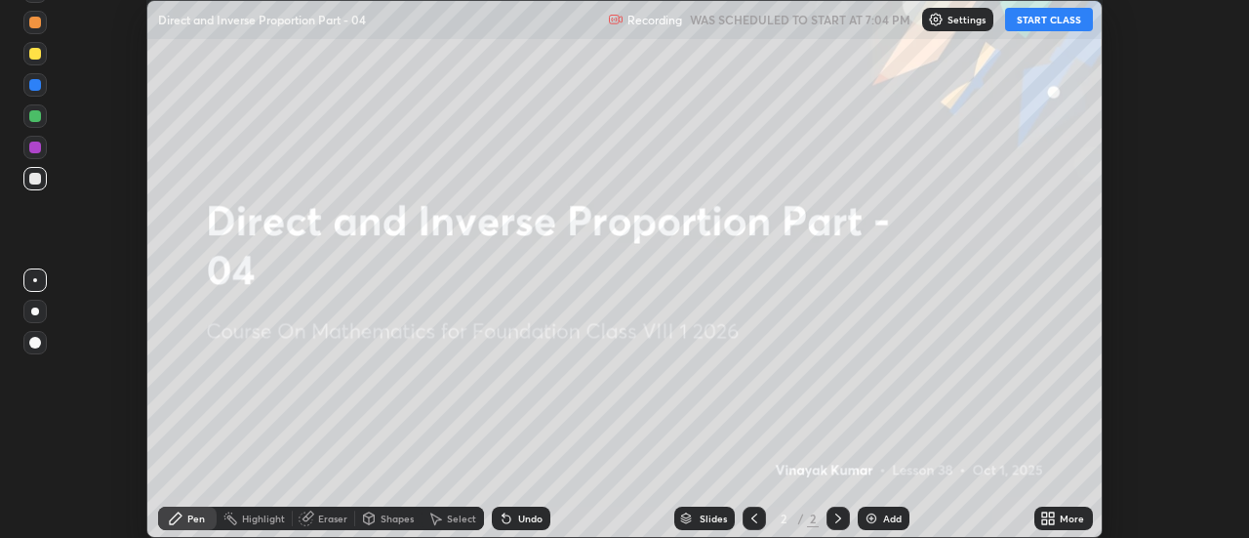
click at [1074, 13] on button "START CLASS" at bounding box center [1049, 19] width 88 height 23
click at [1052, 521] on icon at bounding box center [1052, 521] width 5 height 5
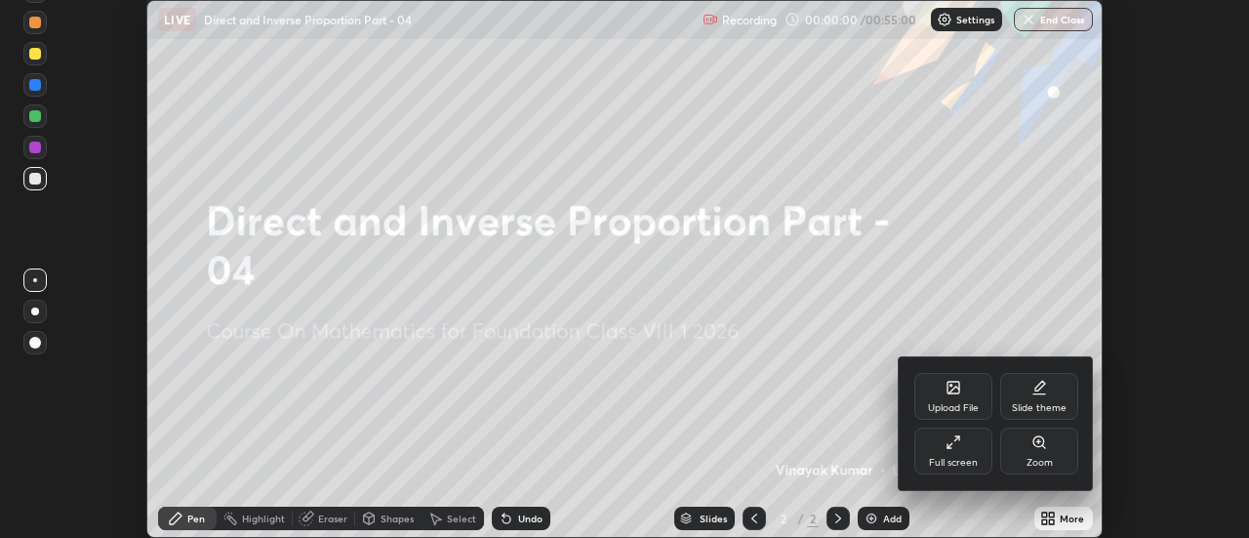
click at [961, 440] on div "Full screen" at bounding box center [953, 450] width 78 height 47
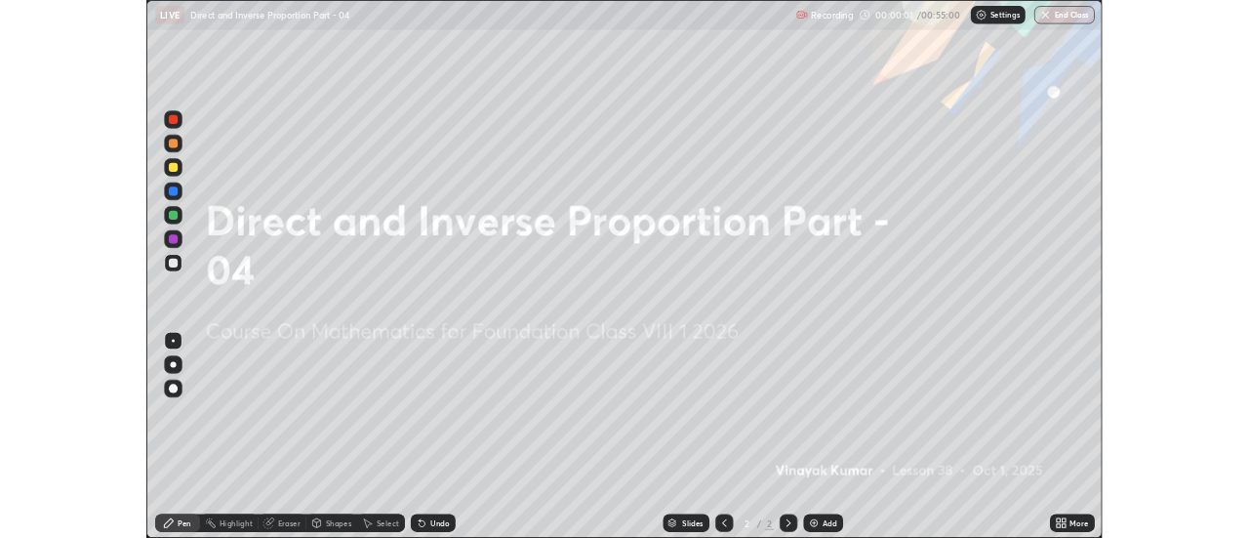
scroll to position [703, 1249]
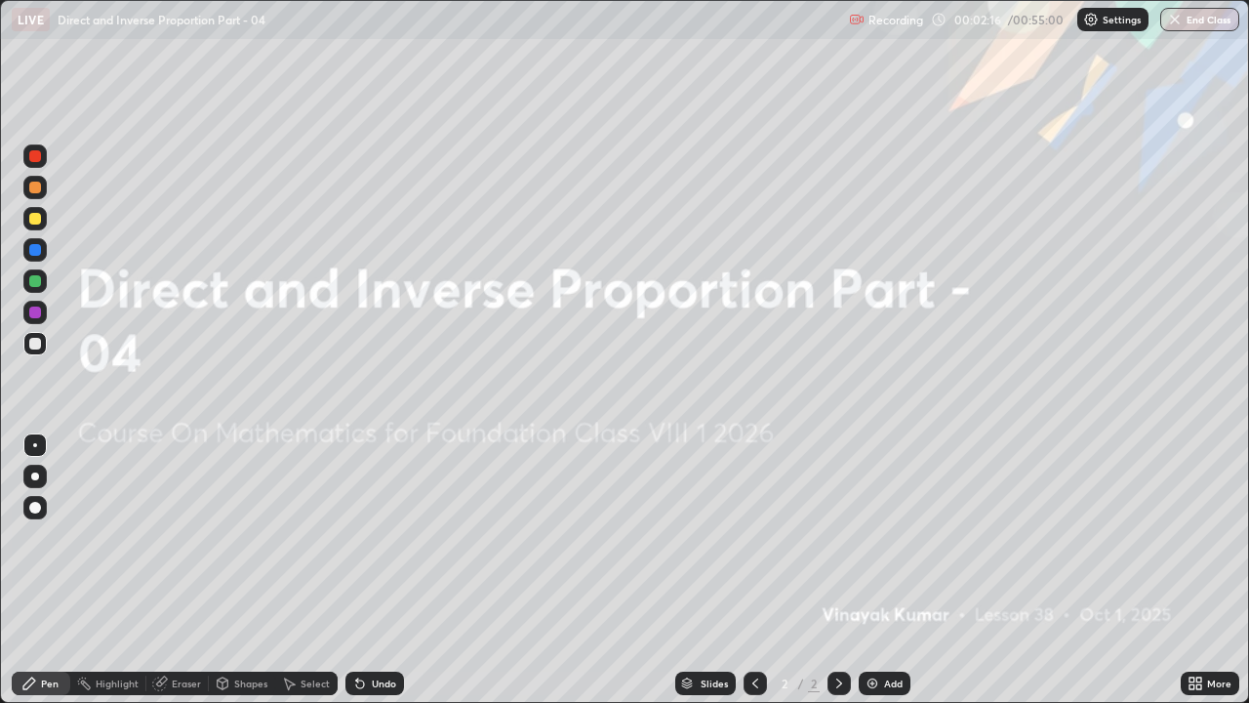
click at [890, 537] on div "Add" at bounding box center [893, 683] width 19 height 10
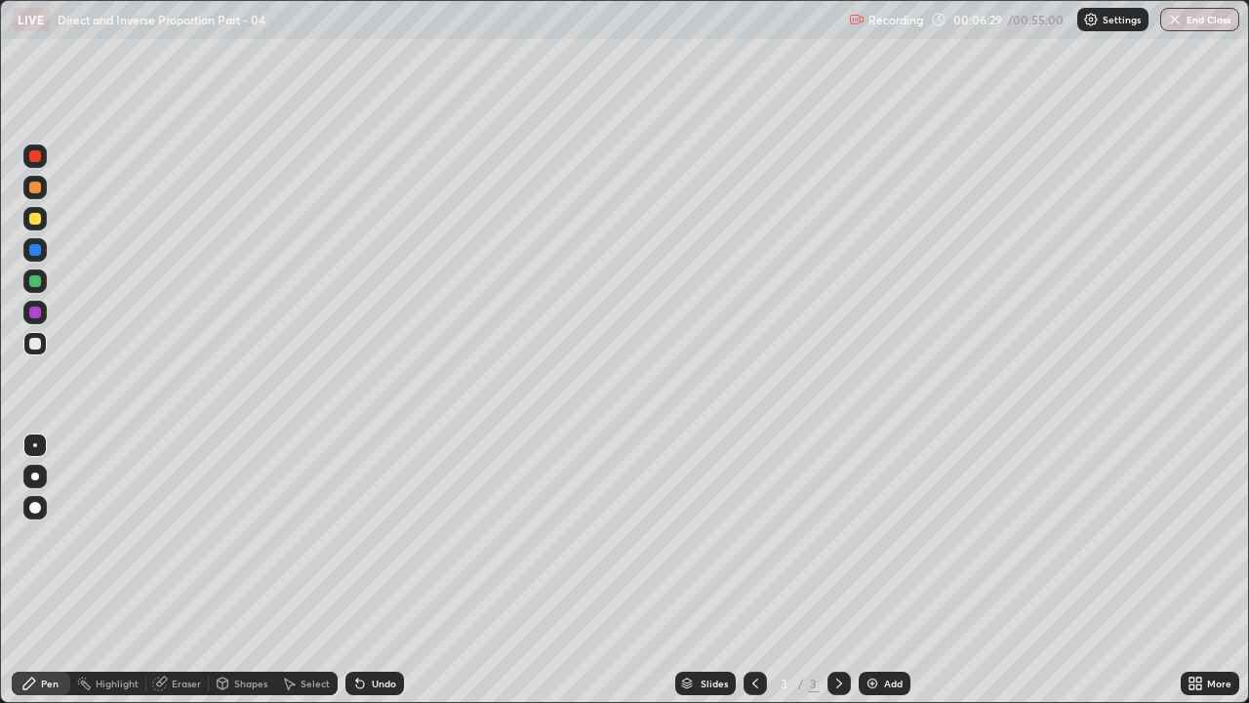
click at [897, 537] on div "Add" at bounding box center [893, 683] width 19 height 10
click at [380, 537] on div "Undo" at bounding box center [384, 683] width 24 height 10
click at [382, 537] on div "Undo" at bounding box center [384, 683] width 24 height 10
click at [888, 537] on div "Add" at bounding box center [893, 683] width 19 height 10
click at [250, 537] on div "Shapes" at bounding box center [250, 683] width 33 height 10
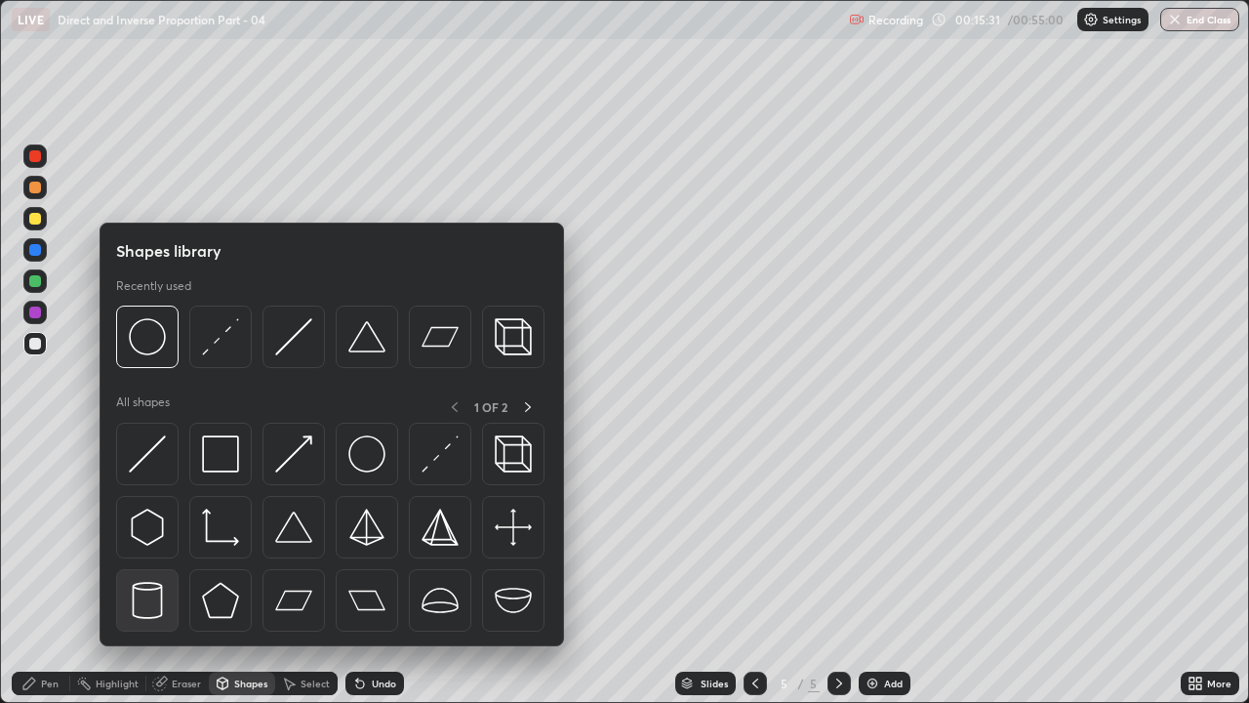
click at [155, 537] on img at bounding box center [147, 600] width 37 height 37
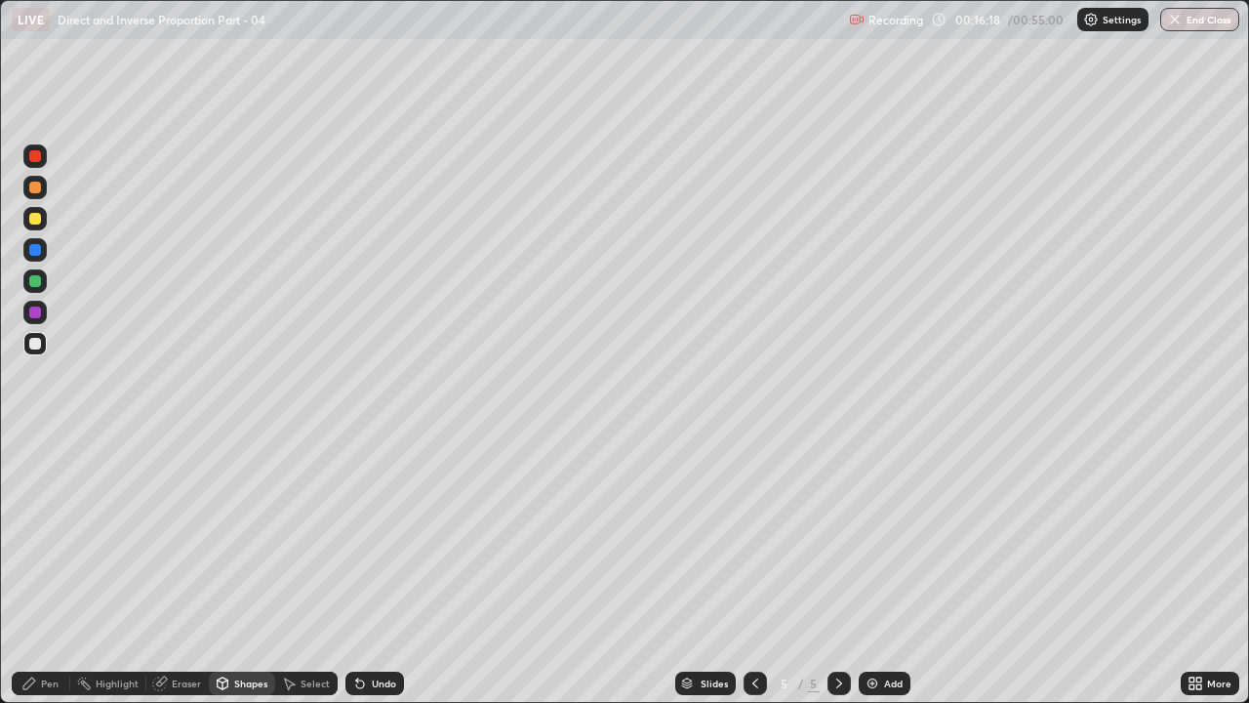
click at [46, 537] on div "Pen" at bounding box center [50, 683] width 18 height 10
click at [372, 537] on div "Undo" at bounding box center [384, 683] width 24 height 10
click at [378, 537] on div "Undo" at bounding box center [384, 683] width 24 height 10
click at [372, 537] on div "Undo" at bounding box center [384, 683] width 24 height 10
click at [899, 537] on div "Add" at bounding box center [885, 682] width 52 height 23
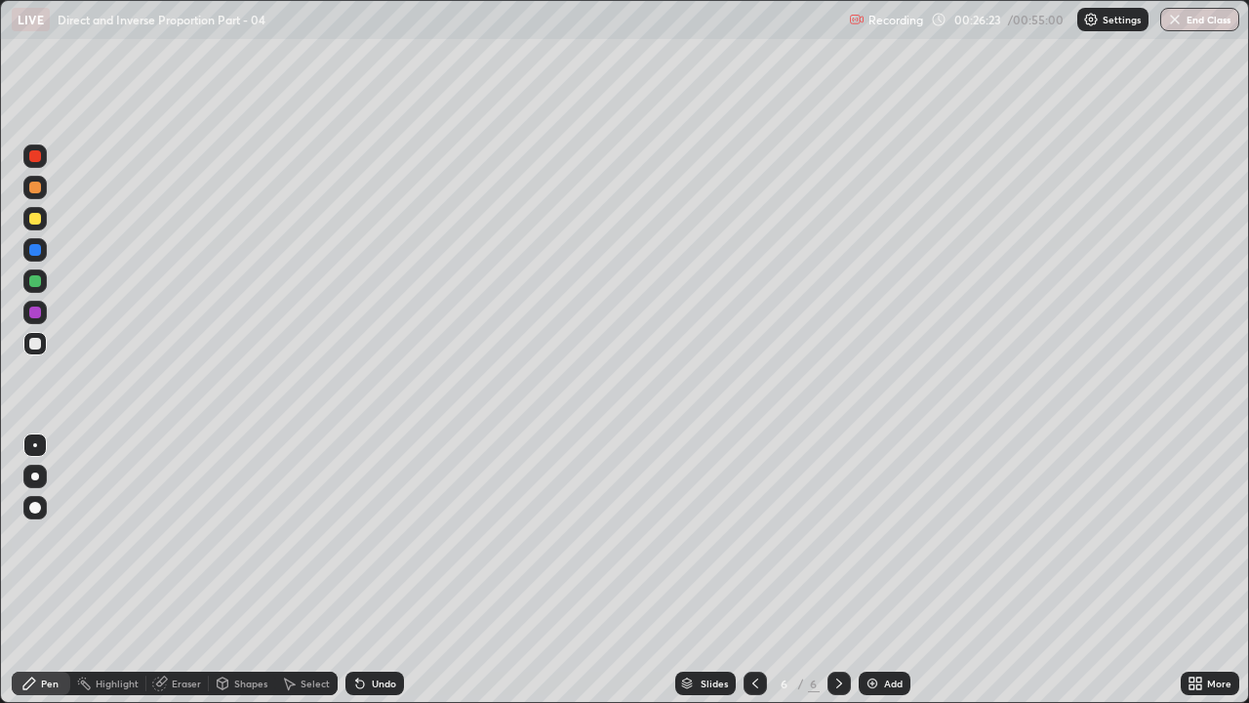
click at [194, 537] on div "Eraser" at bounding box center [186, 683] width 29 height 10
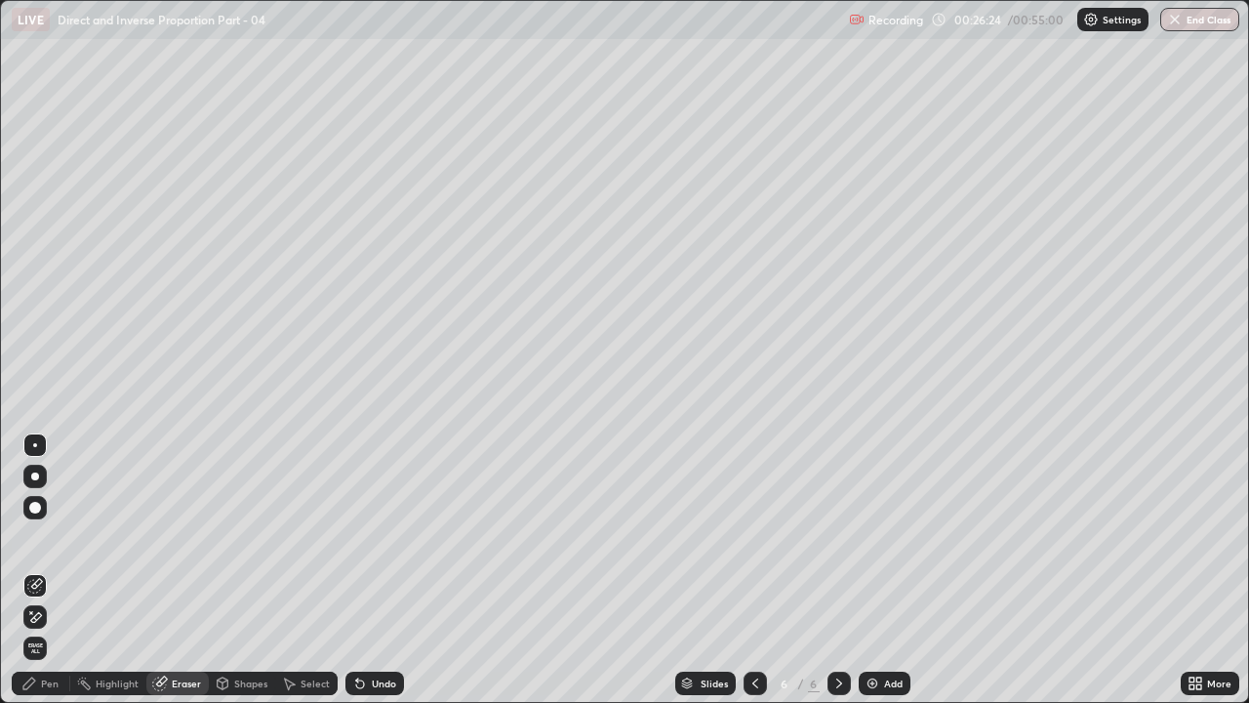
click at [36, 537] on icon at bounding box center [35, 617] width 16 height 17
click at [36, 537] on icon at bounding box center [29, 683] width 16 height 16
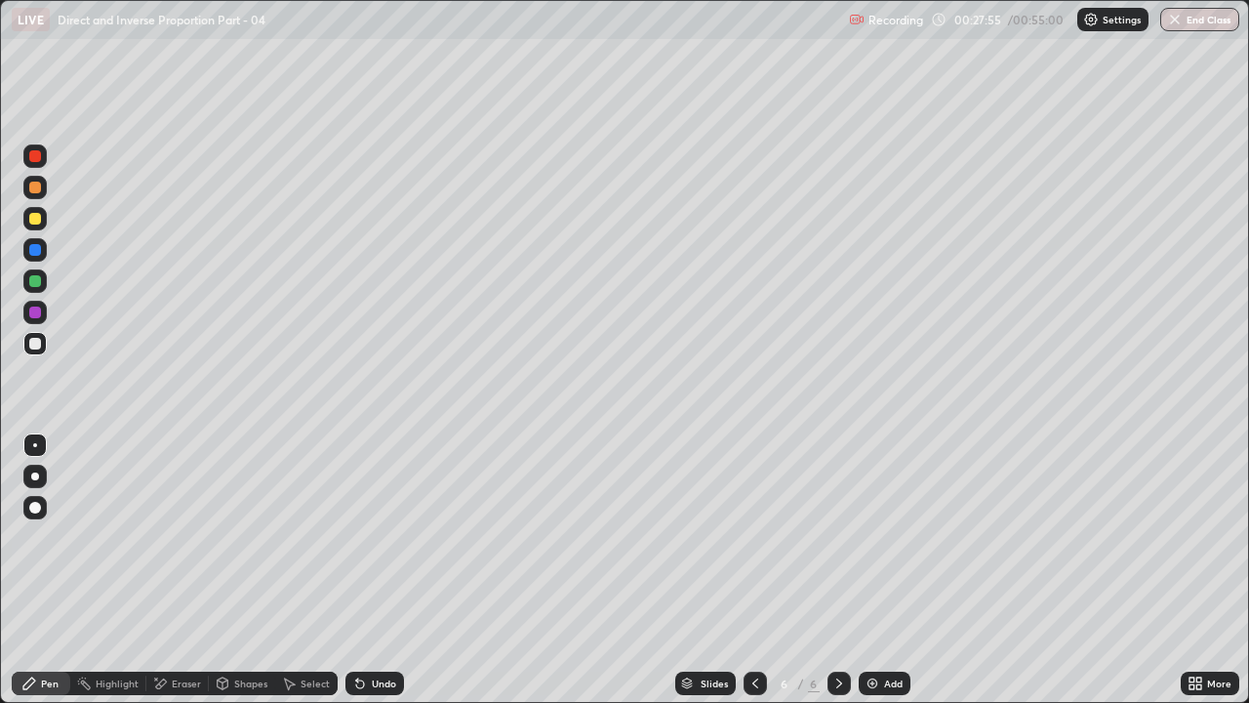
click at [885, 537] on div "Add" at bounding box center [893, 683] width 19 height 10
click at [374, 537] on div "Undo" at bounding box center [384, 683] width 24 height 10
click at [39, 313] on div at bounding box center [35, 312] width 12 height 12
click at [34, 288] on div at bounding box center [34, 280] width 23 height 23
click at [889, 537] on div "Add" at bounding box center [893, 683] width 19 height 10
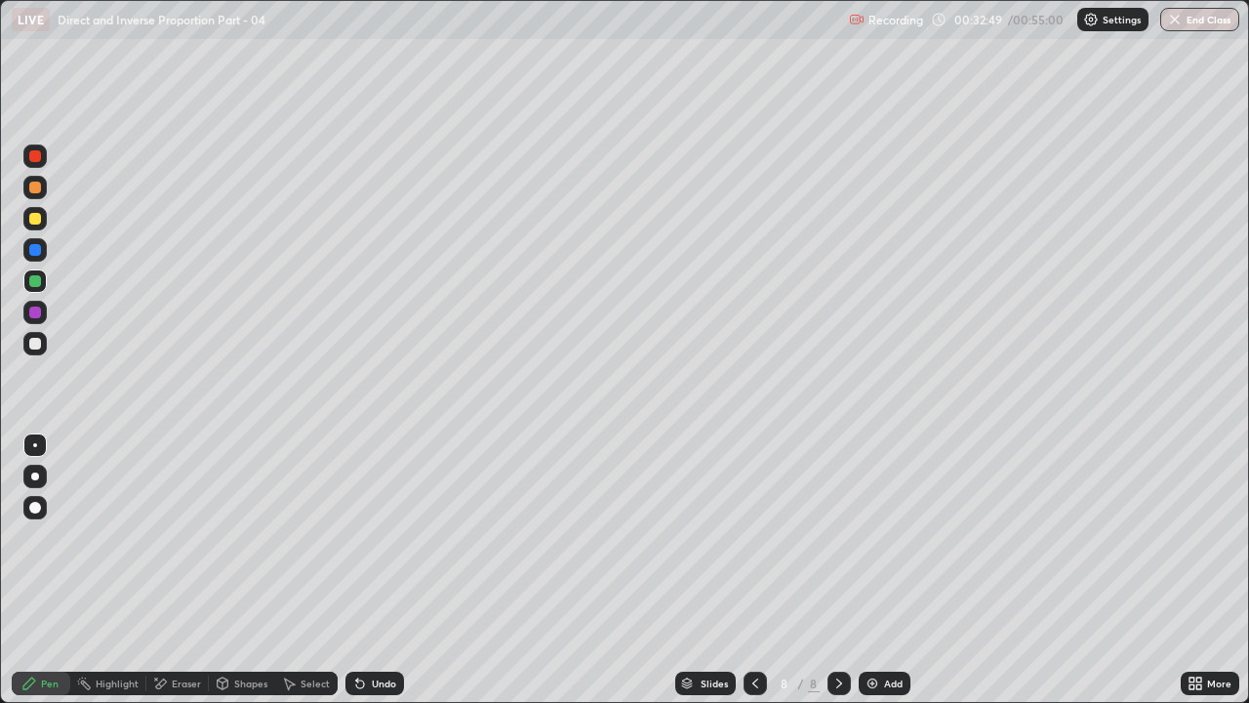
click at [878, 537] on div "Add" at bounding box center [885, 682] width 52 height 23
click at [32, 342] on div at bounding box center [35, 344] width 12 height 12
click at [357, 537] on icon at bounding box center [360, 684] width 8 height 8
click at [366, 537] on div "Undo" at bounding box center [374, 682] width 59 height 23
click at [373, 537] on div "Undo" at bounding box center [384, 683] width 24 height 10
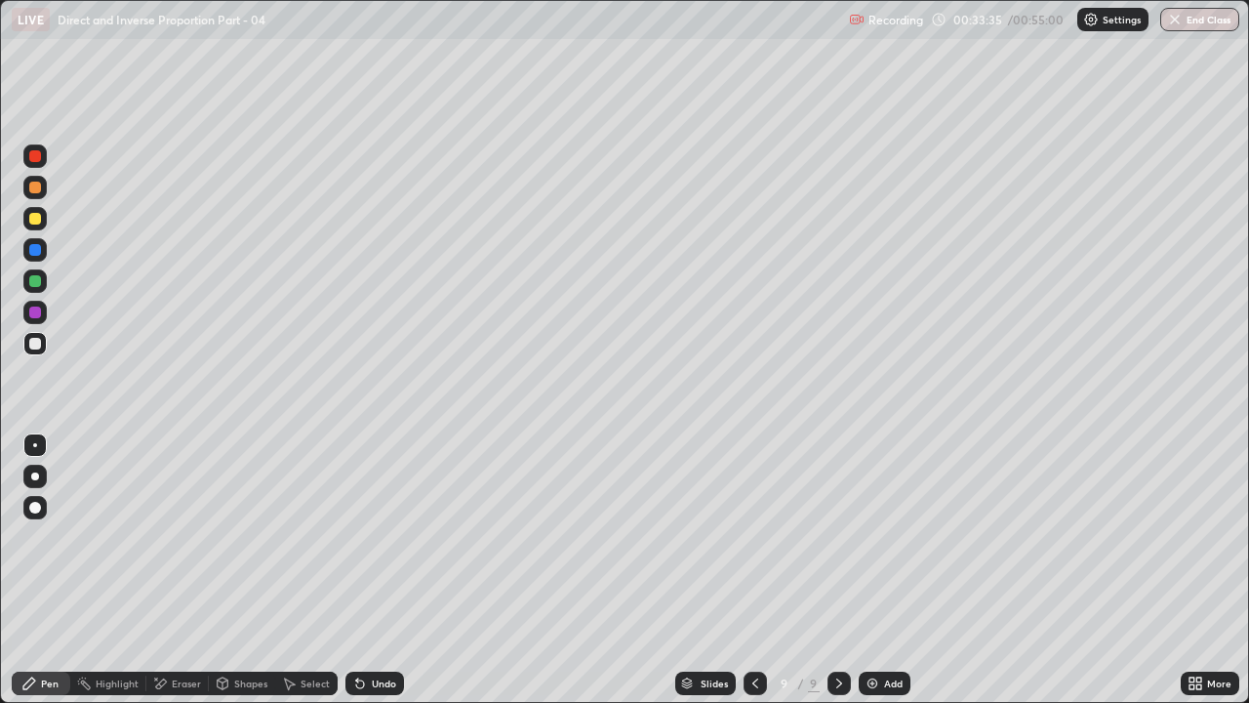
click at [373, 537] on div "Undo" at bounding box center [384, 683] width 24 height 10
click at [376, 537] on div "Undo" at bounding box center [374, 682] width 59 height 23
click at [34, 310] on div at bounding box center [35, 312] width 12 height 12
click at [43, 281] on div at bounding box center [34, 280] width 23 height 23
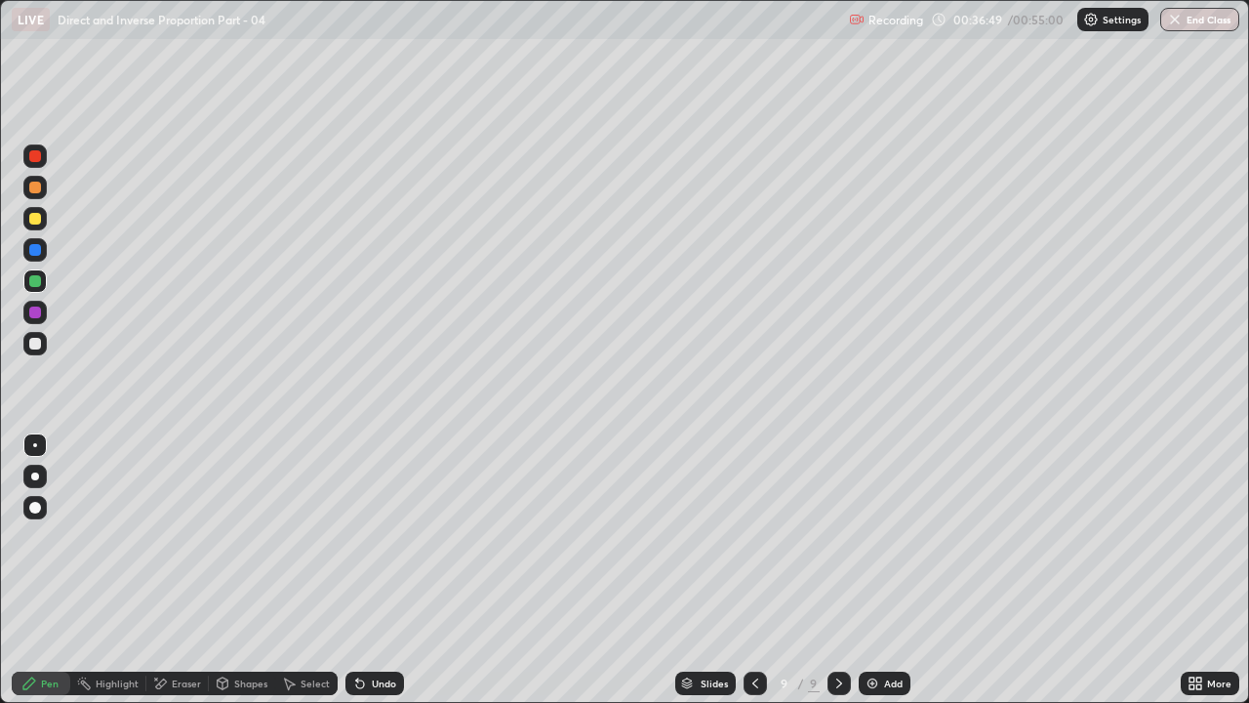
click at [36, 254] on div at bounding box center [35, 250] width 12 height 12
click at [886, 537] on div "Add" at bounding box center [893, 683] width 19 height 10
click at [40, 286] on div at bounding box center [34, 280] width 23 height 23
click at [38, 310] on div at bounding box center [35, 312] width 12 height 12
click at [180, 537] on div "Eraser" at bounding box center [186, 683] width 29 height 10
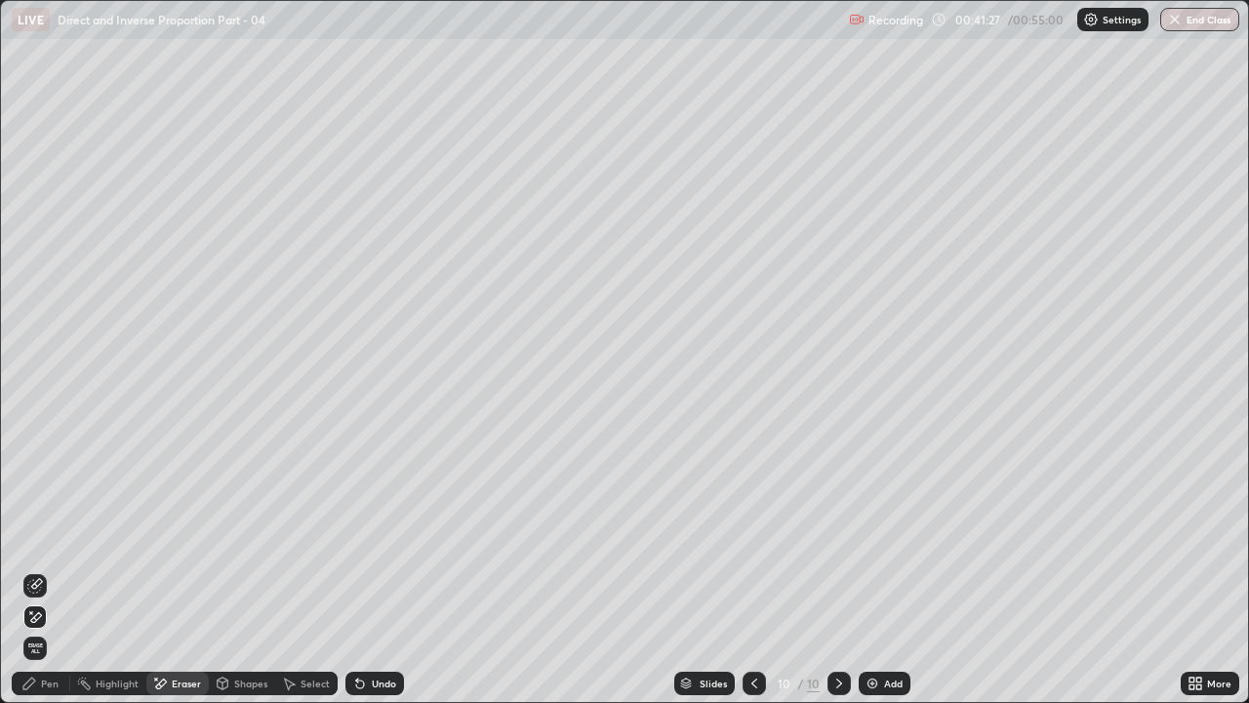
click at [31, 537] on icon at bounding box center [29, 683] width 16 height 16
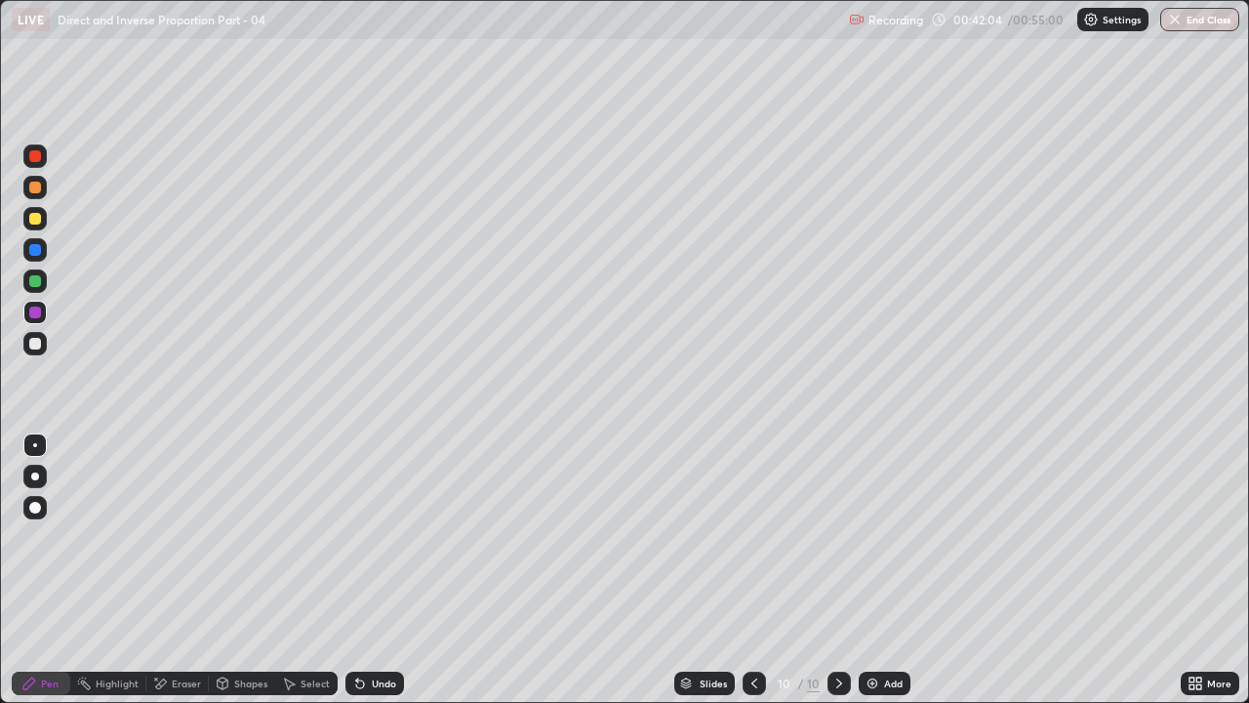
click at [375, 537] on div "Undo" at bounding box center [384, 683] width 24 height 10
click at [885, 537] on div "Add" at bounding box center [893, 683] width 19 height 10
click at [37, 347] on div at bounding box center [35, 344] width 12 height 12
click at [896, 537] on div "Add" at bounding box center [885, 682] width 52 height 23
click at [372, 537] on div "Undo" at bounding box center [374, 682] width 59 height 23
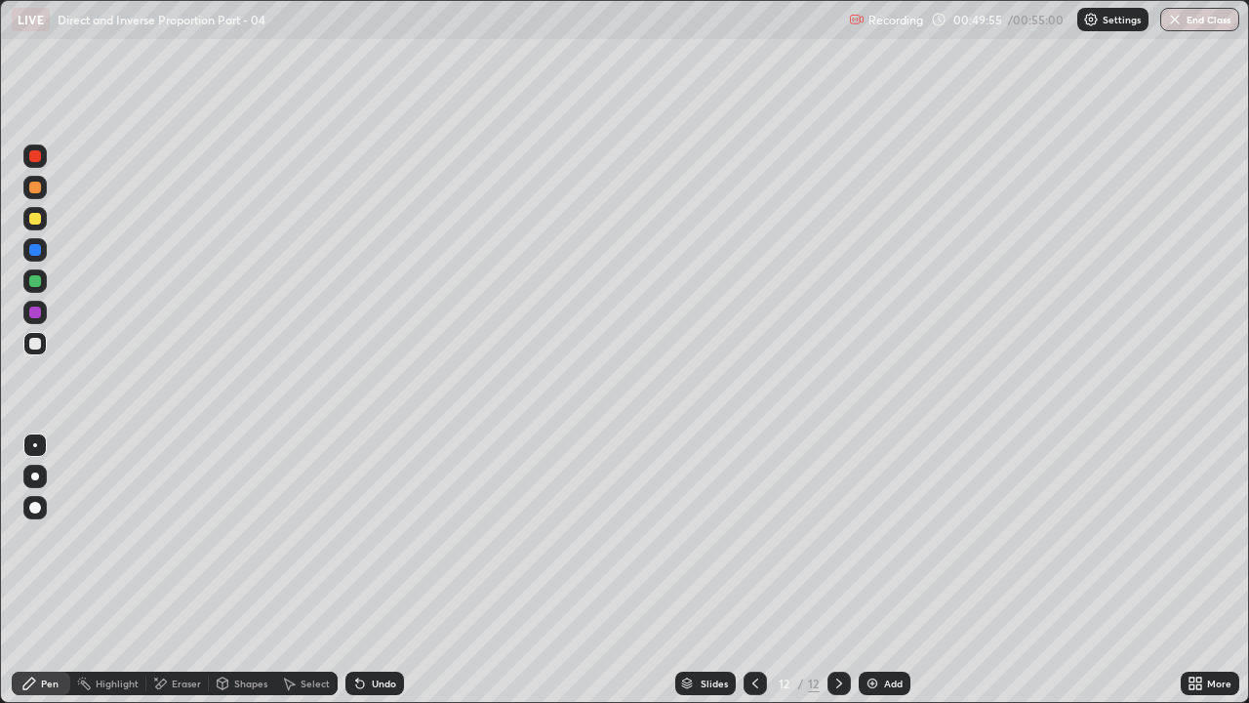
click at [35, 311] on div at bounding box center [35, 312] width 12 height 12
click at [369, 537] on div "Undo" at bounding box center [374, 682] width 59 height 23
click at [377, 537] on div "Undo" at bounding box center [374, 682] width 59 height 23
click at [372, 537] on div "Undo" at bounding box center [384, 683] width 24 height 10
click at [1206, 25] on button "End Class" at bounding box center [1200, 19] width 77 height 23
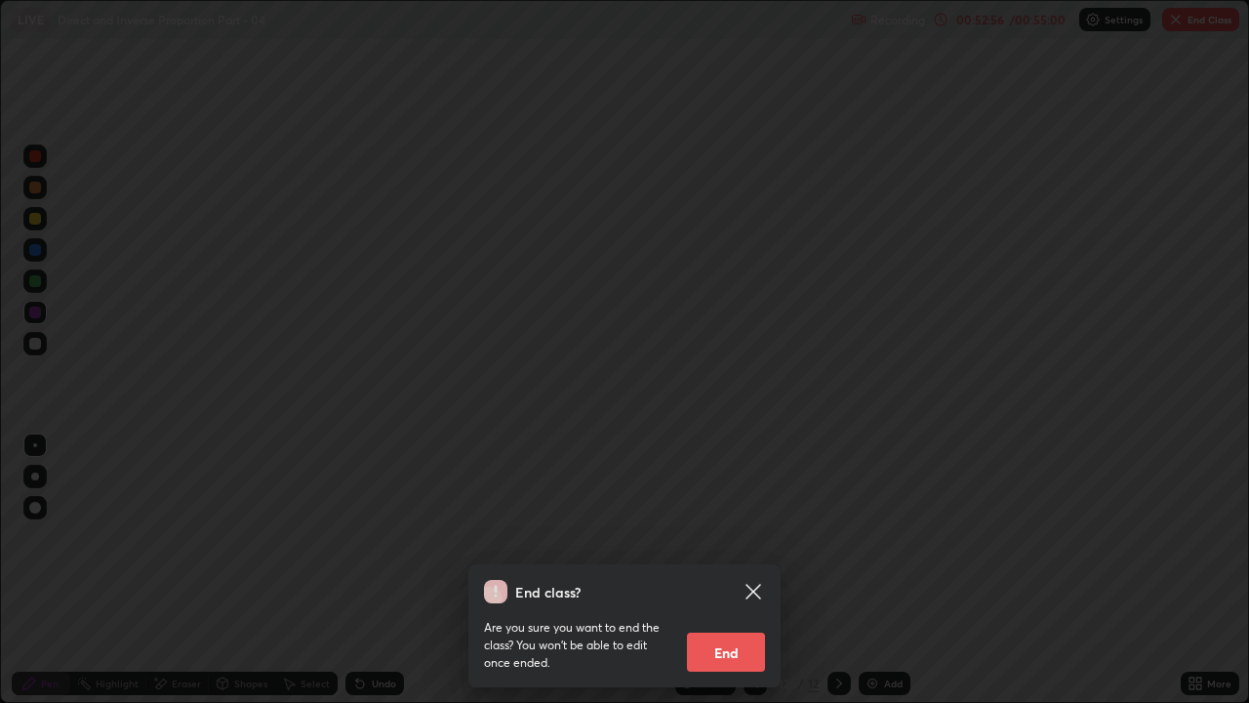
click at [724, 537] on button "End" at bounding box center [726, 651] width 78 height 39
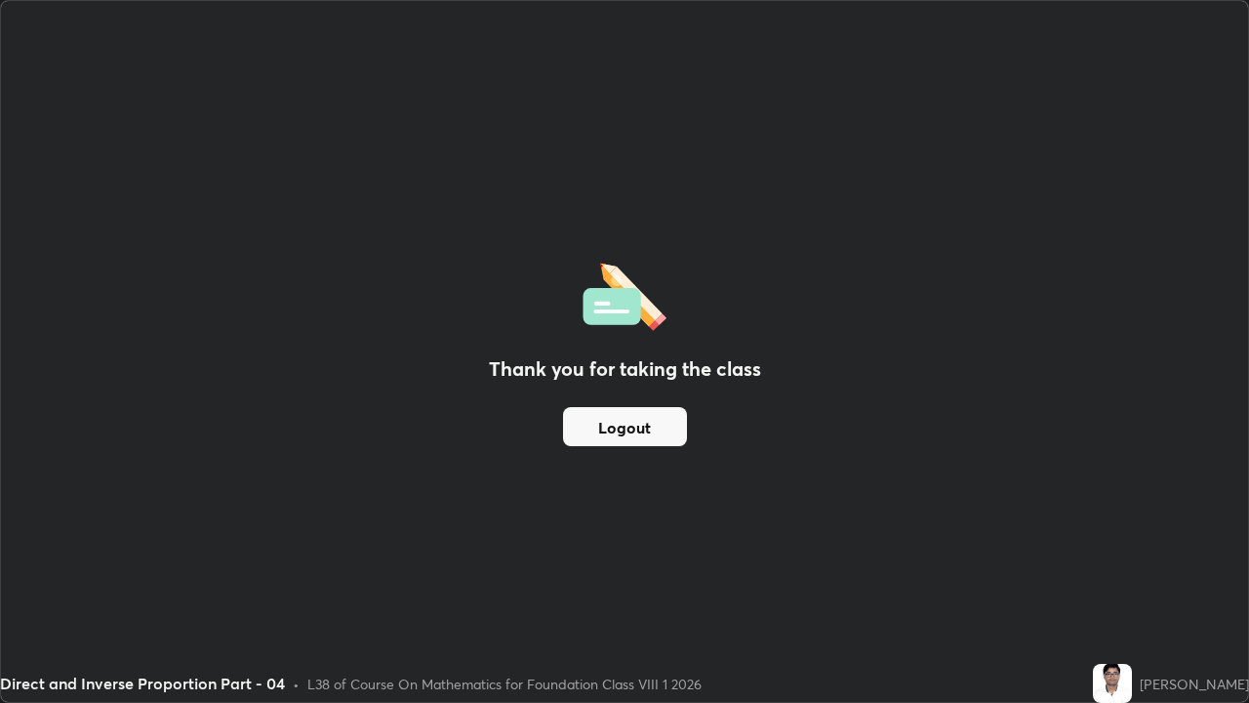
click at [611, 423] on button "Logout" at bounding box center [625, 426] width 124 height 39
click at [612, 429] on button "Logout" at bounding box center [625, 426] width 124 height 39
click at [620, 429] on button "Logout" at bounding box center [625, 426] width 124 height 39
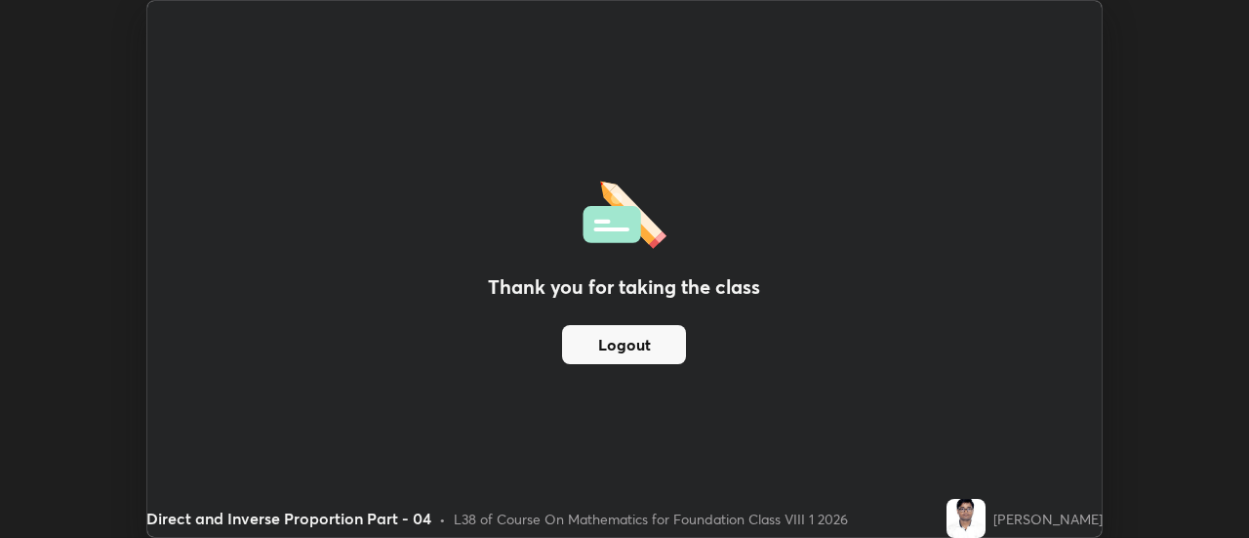
scroll to position [97039, 96327]
